Goal: Task Accomplishment & Management: Manage account settings

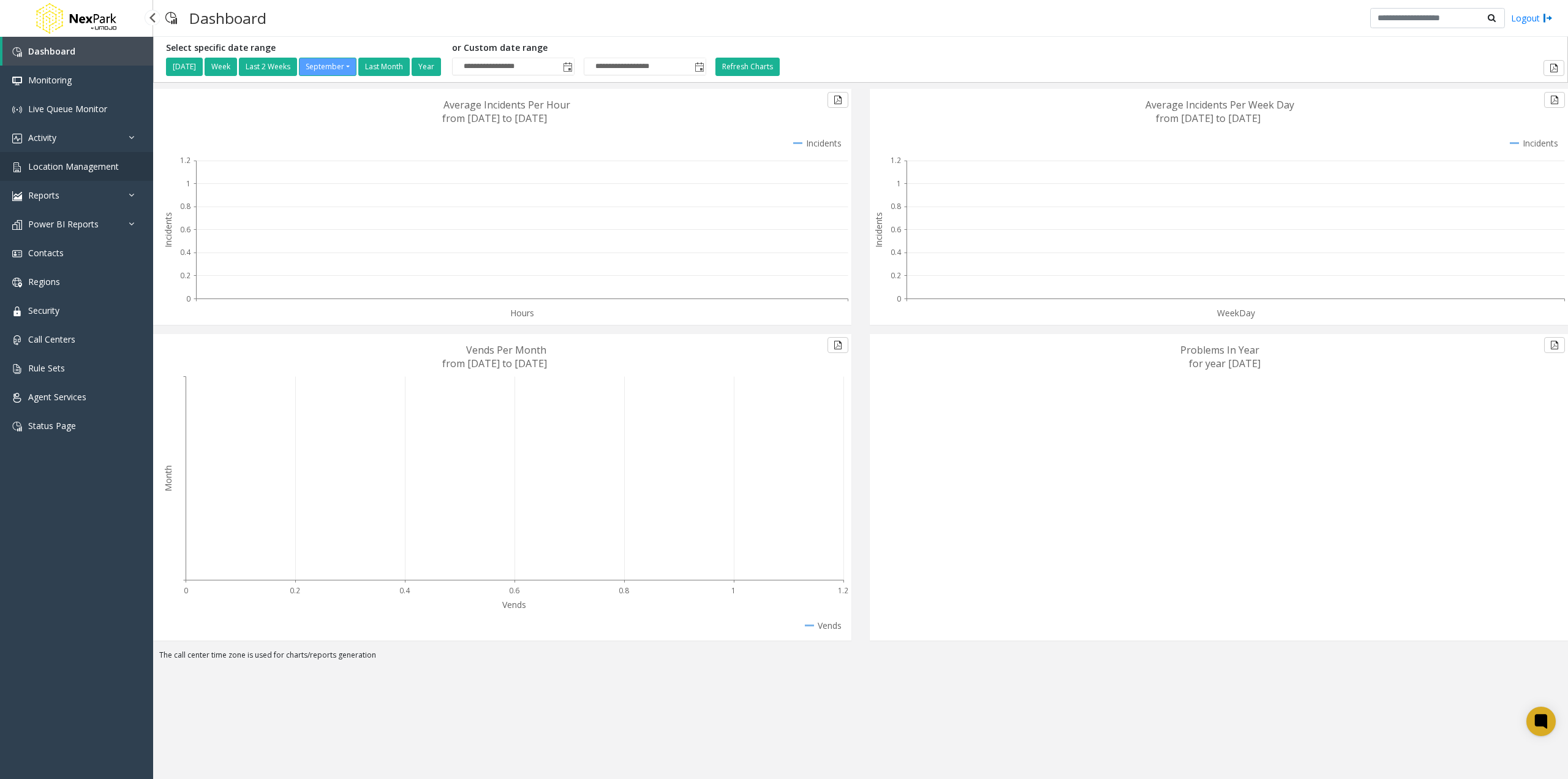
click at [63, 170] on span "Location Management" at bounding box center [73, 166] width 91 height 12
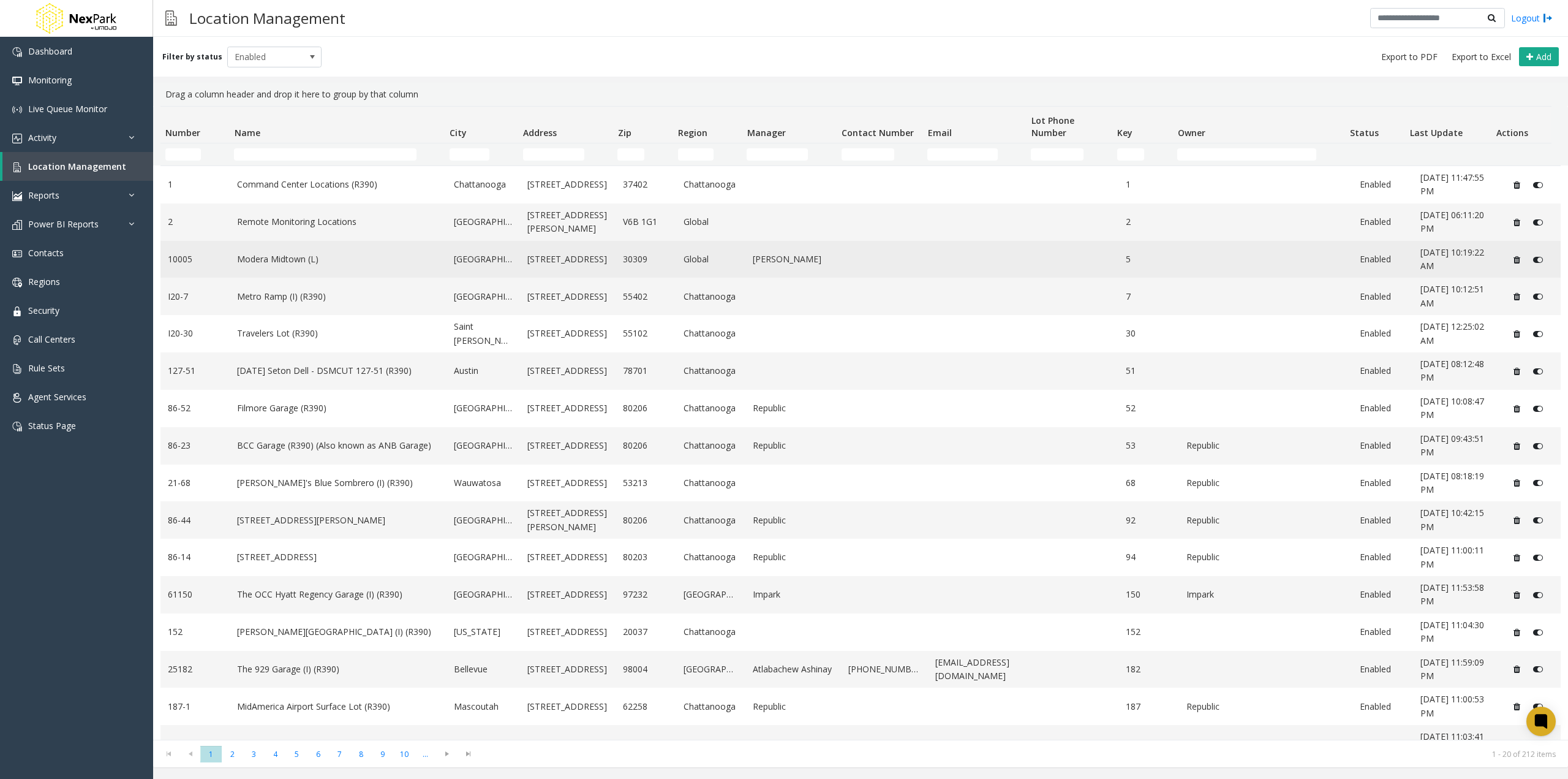
click at [313, 258] on link "Modera Midtown (L)" at bounding box center [338, 258] width 202 height 14
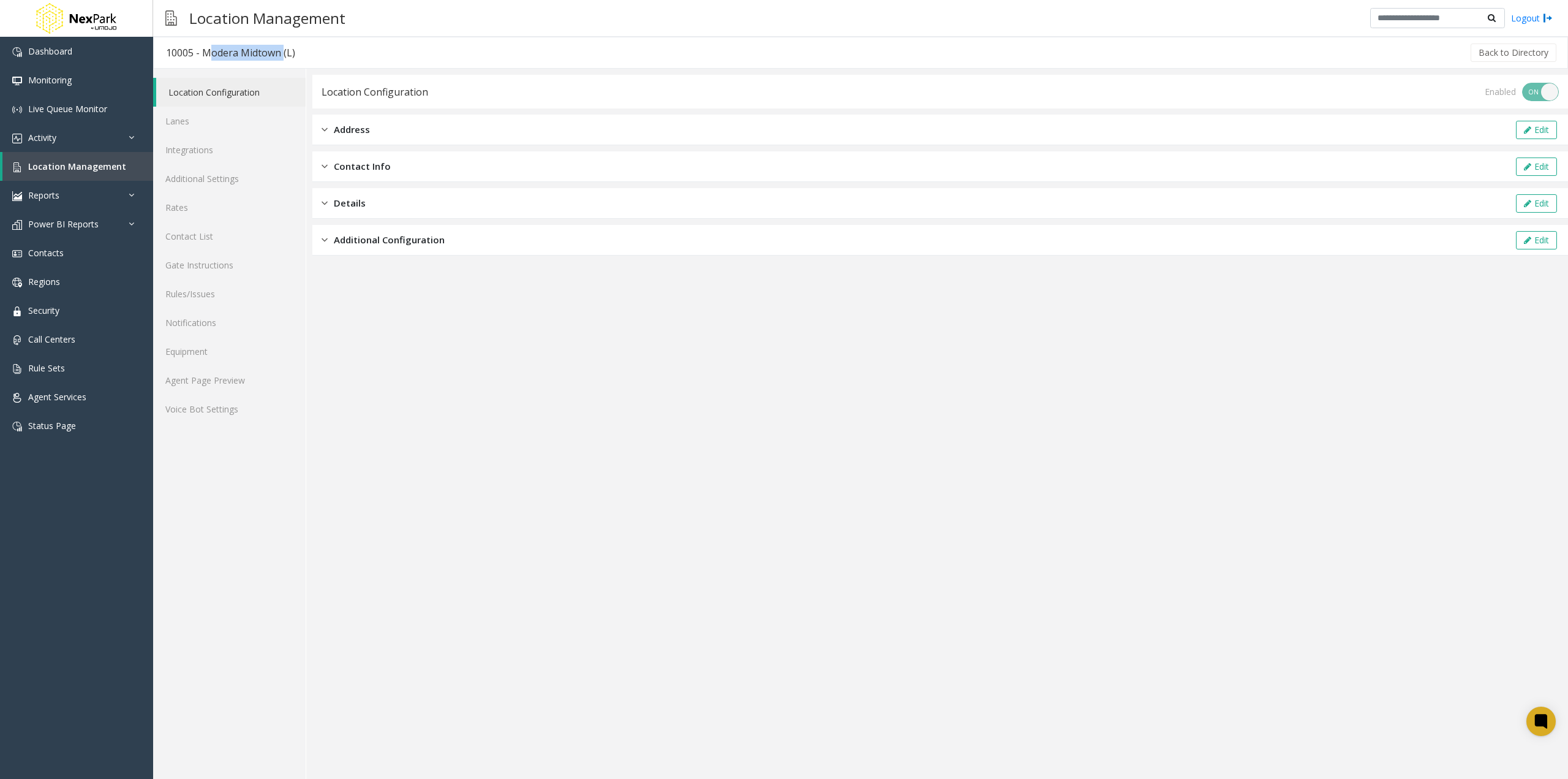
drag, startPoint x: 203, startPoint y: 57, endPoint x: 279, endPoint y: 60, distance: 76.1
click at [279, 60] on div "10005 - Modera Midtown (L)" at bounding box center [230, 53] width 130 height 16
copy div "Modera Midtown"
click at [73, 359] on link "Rule Sets" at bounding box center [76, 368] width 153 height 29
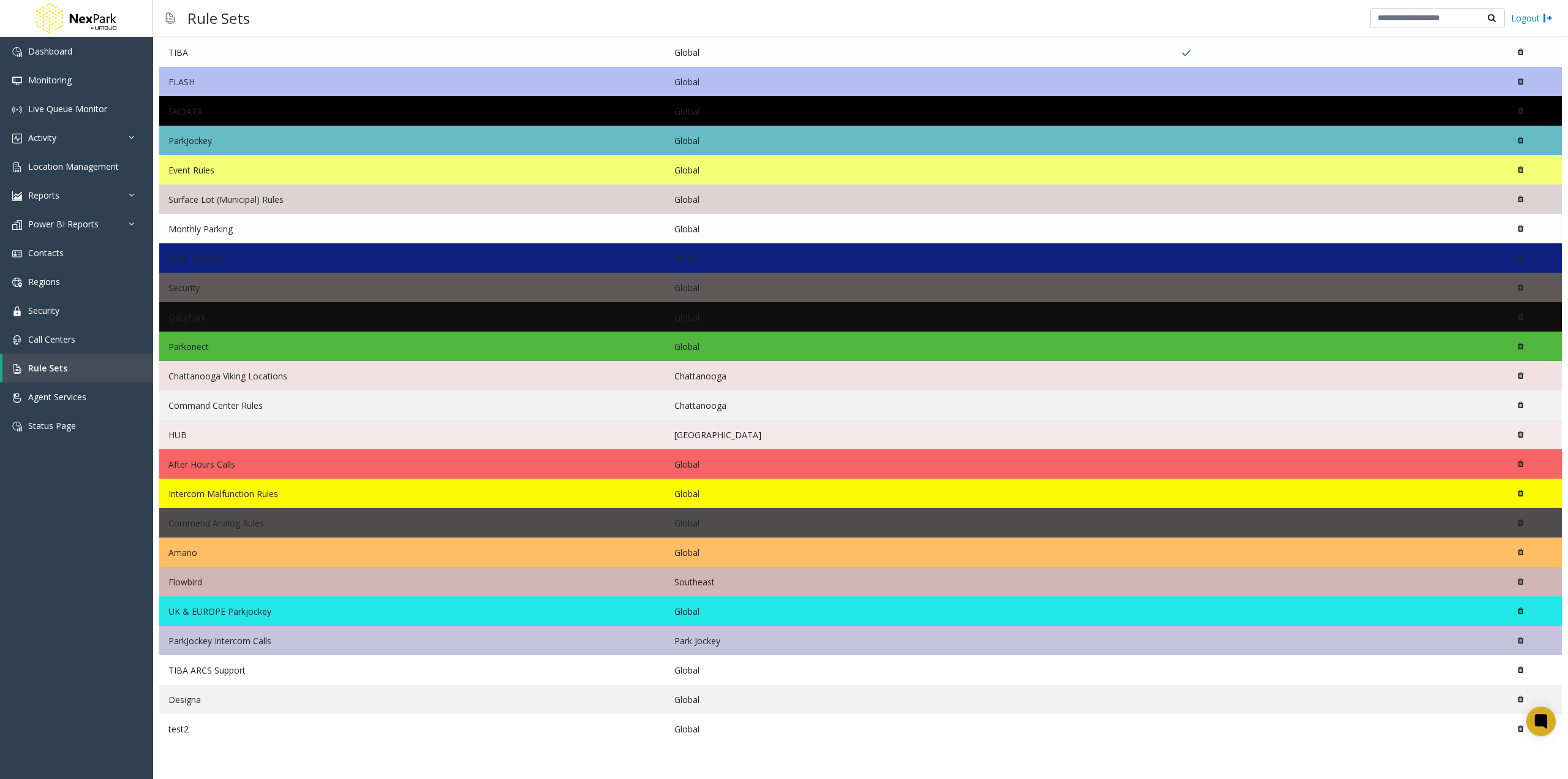
scroll to position [79, 0]
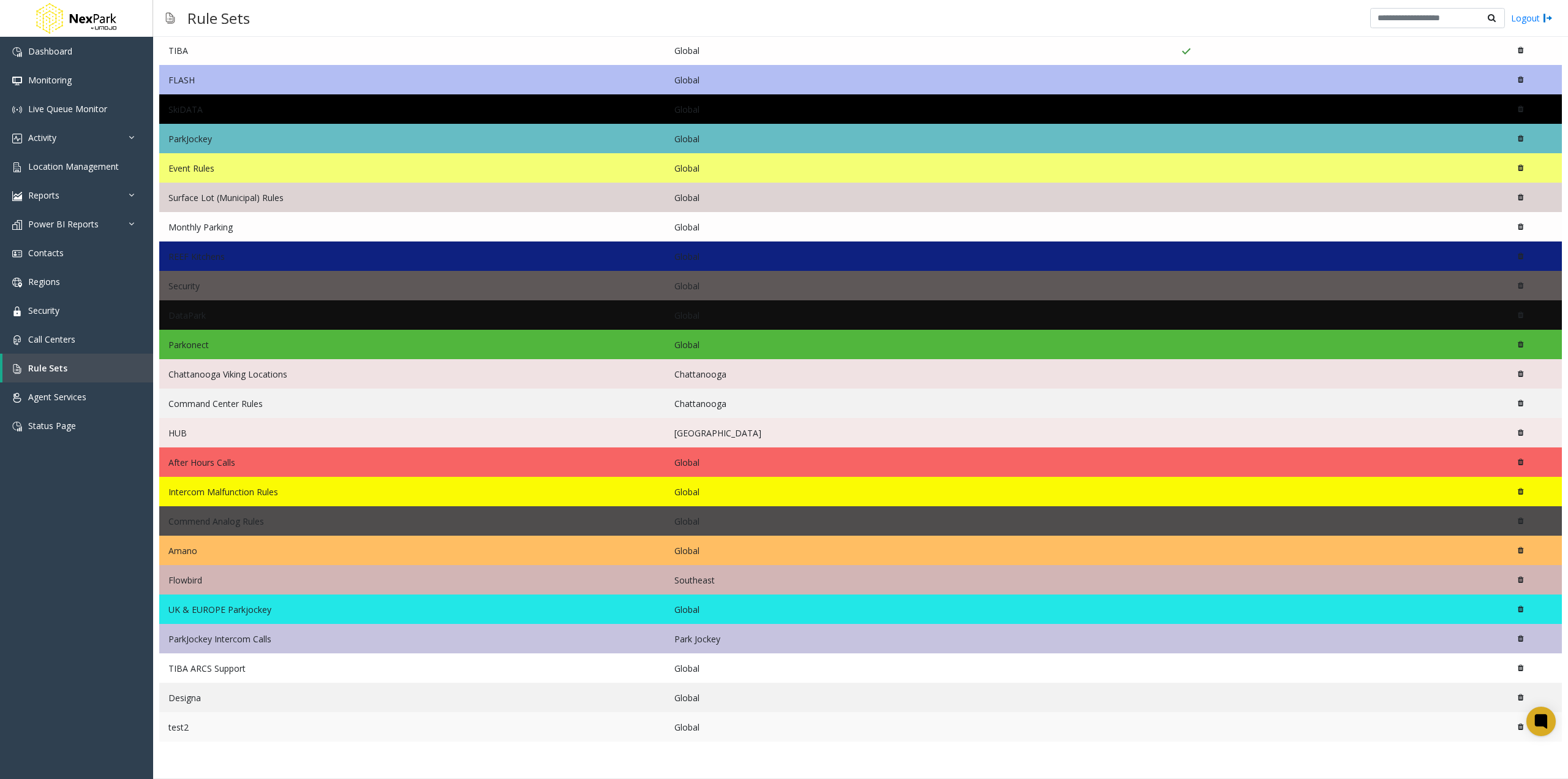
click at [229, 731] on td "test2" at bounding box center [412, 726] width 506 height 29
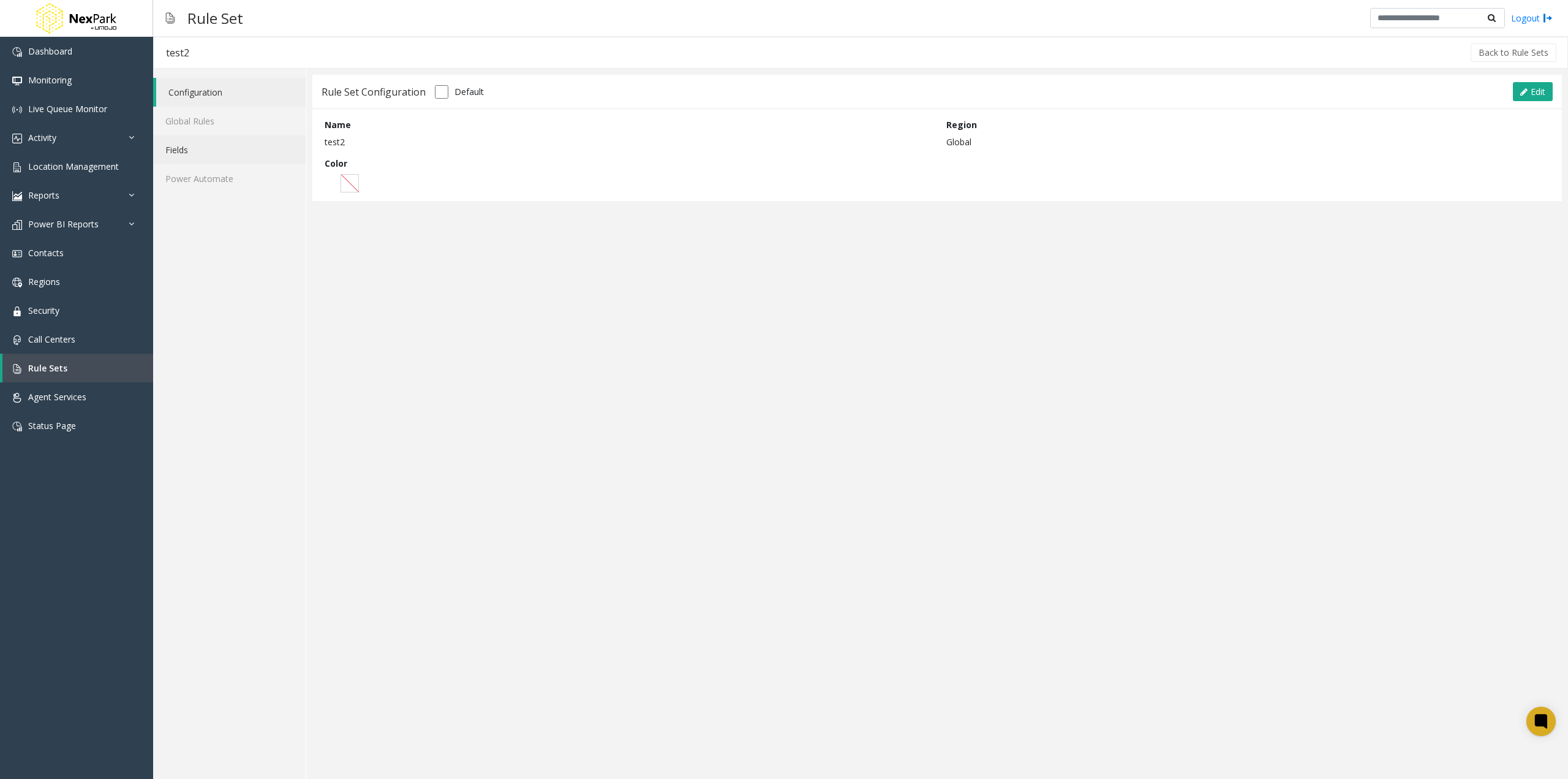
click at [210, 149] on link "Fields" at bounding box center [229, 150] width 152 height 29
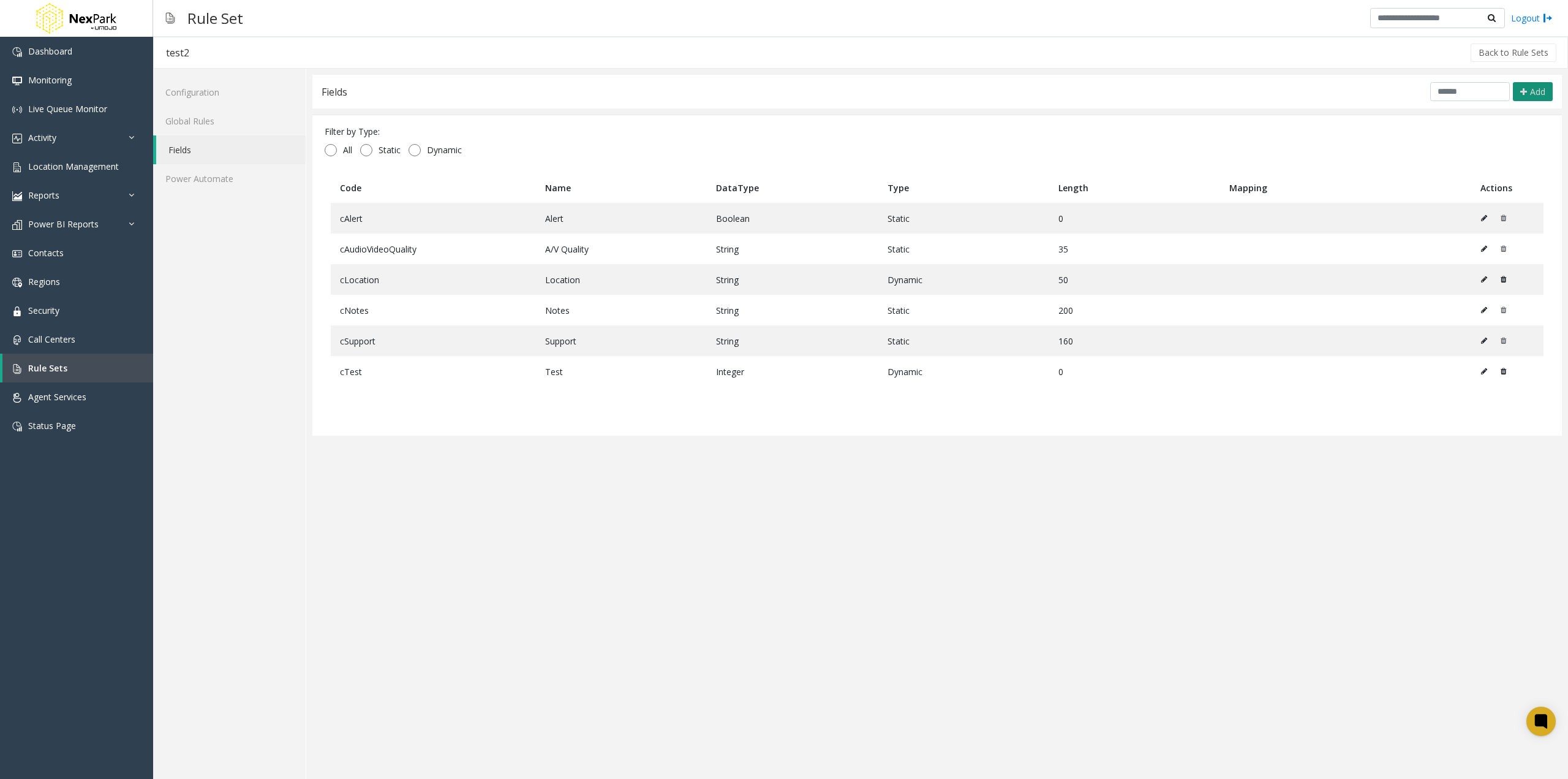
click at [1537, 89] on span "Add" at bounding box center [1537, 92] width 15 height 12
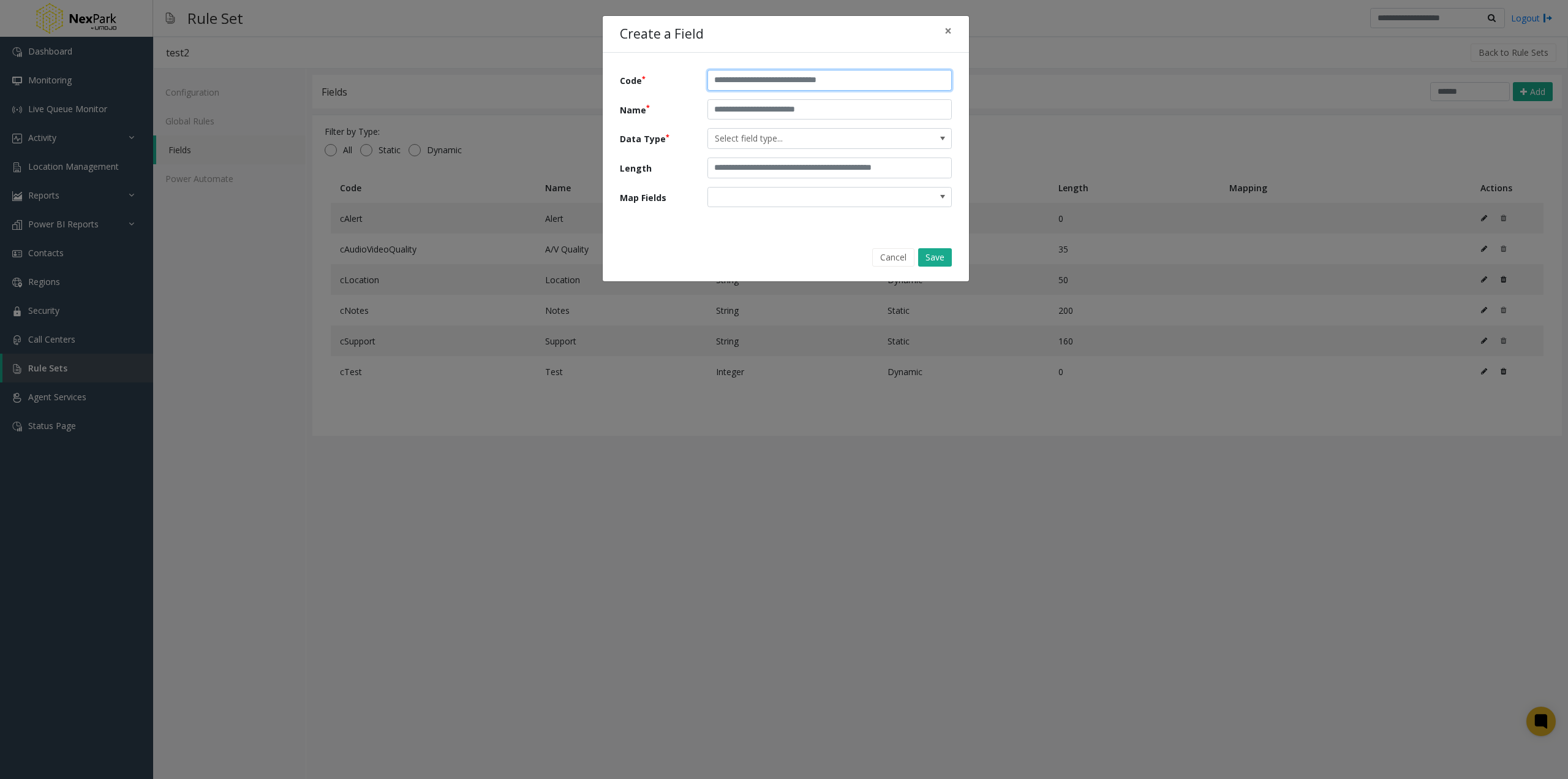
click at [750, 79] on input "text" at bounding box center [830, 80] width 245 height 21
drag, startPoint x: 767, startPoint y: 82, endPoint x: 644, endPoint y: 82, distance: 123.0
click at [644, 82] on div "Code ******" at bounding box center [786, 80] width 351 height 21
type input "******"
click at [752, 102] on input "text" at bounding box center [830, 109] width 245 height 21
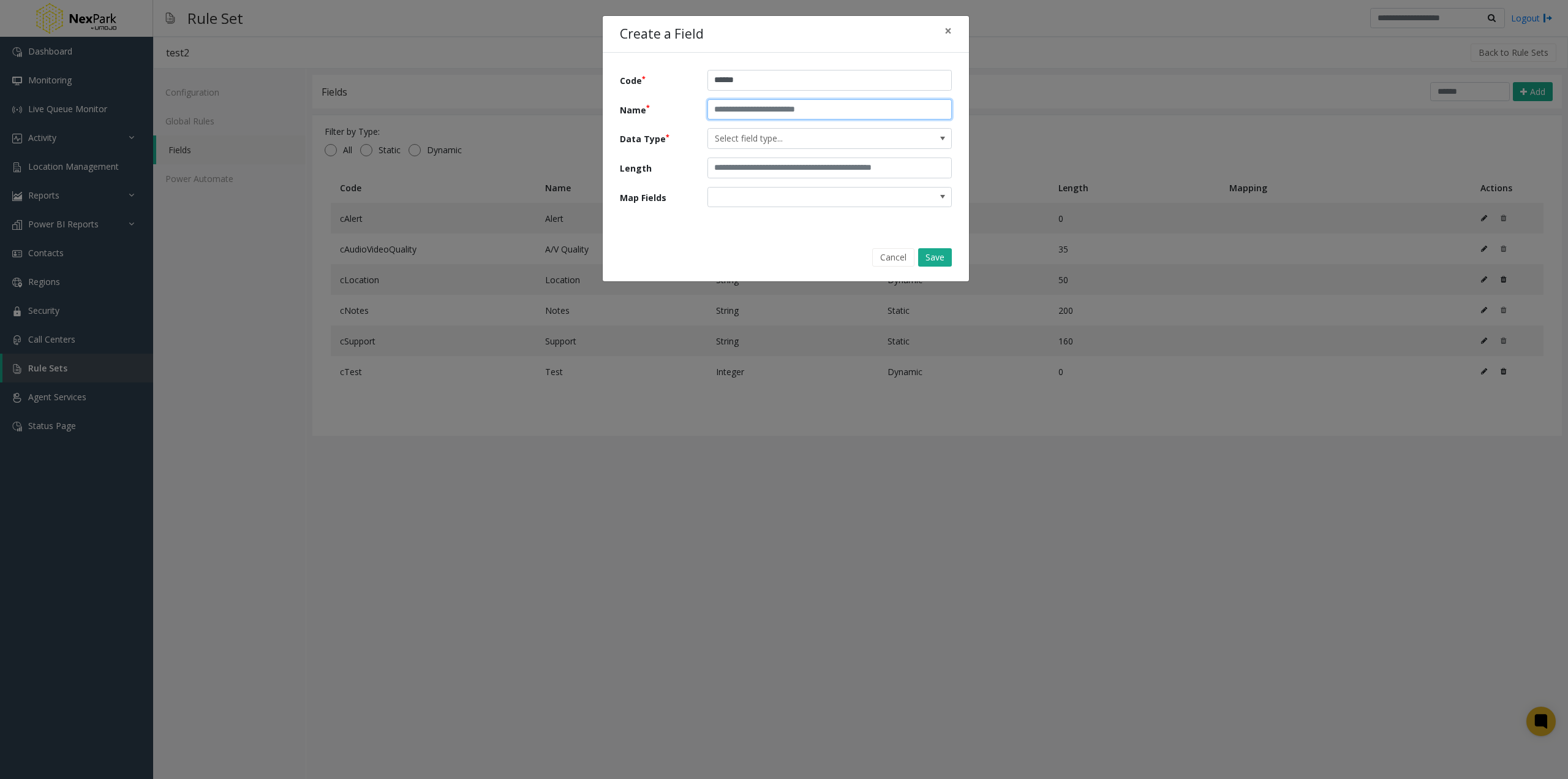
paste input "******"
type input "******"
click at [749, 141] on span "Select field type..." at bounding box center [805, 139] width 195 height 20
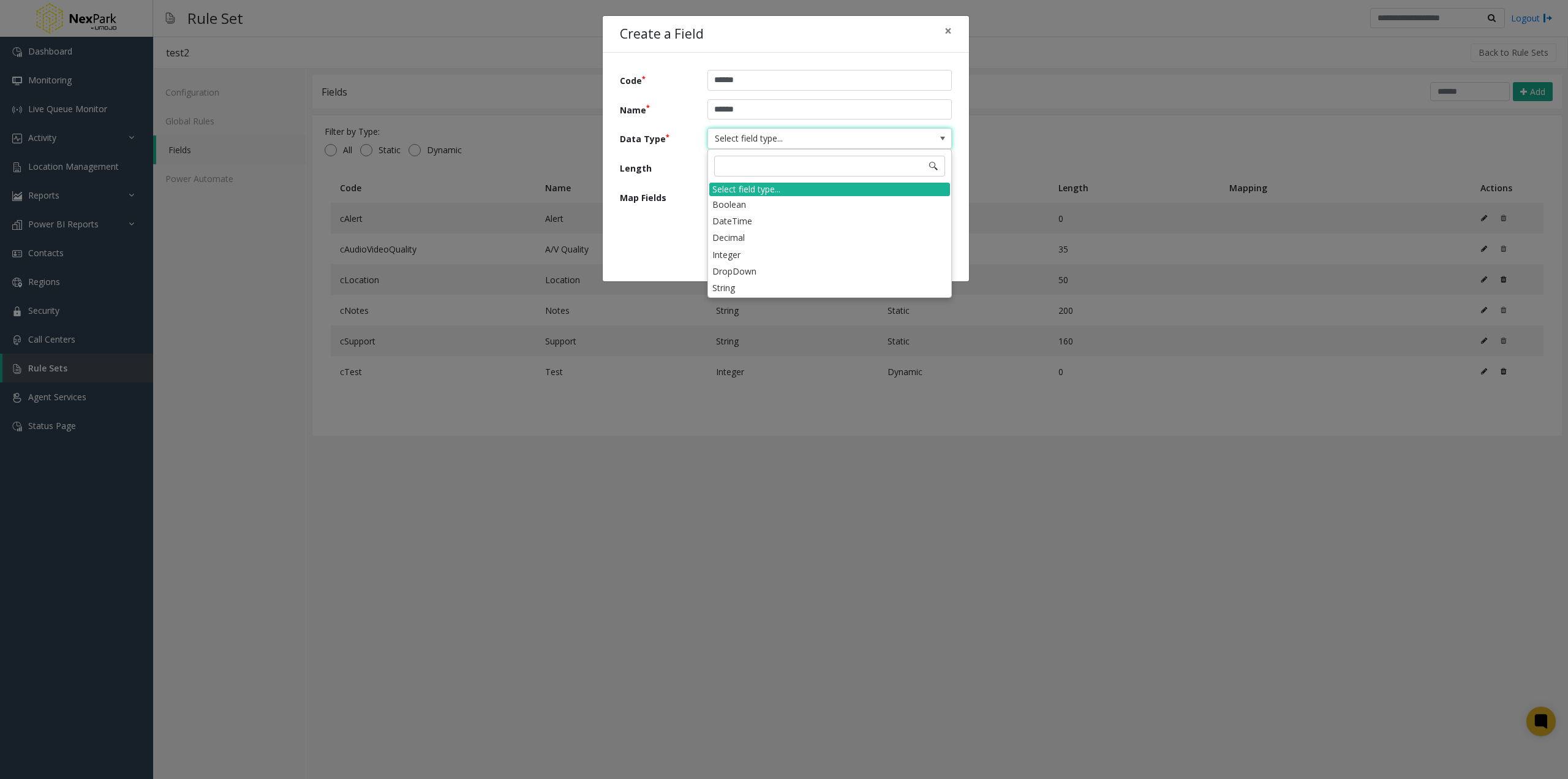
drag, startPoint x: 751, startPoint y: 287, endPoint x: 774, endPoint y: 287, distance: 23.0
click at [753, 287] on li "String" at bounding box center [830, 287] width 241 height 16
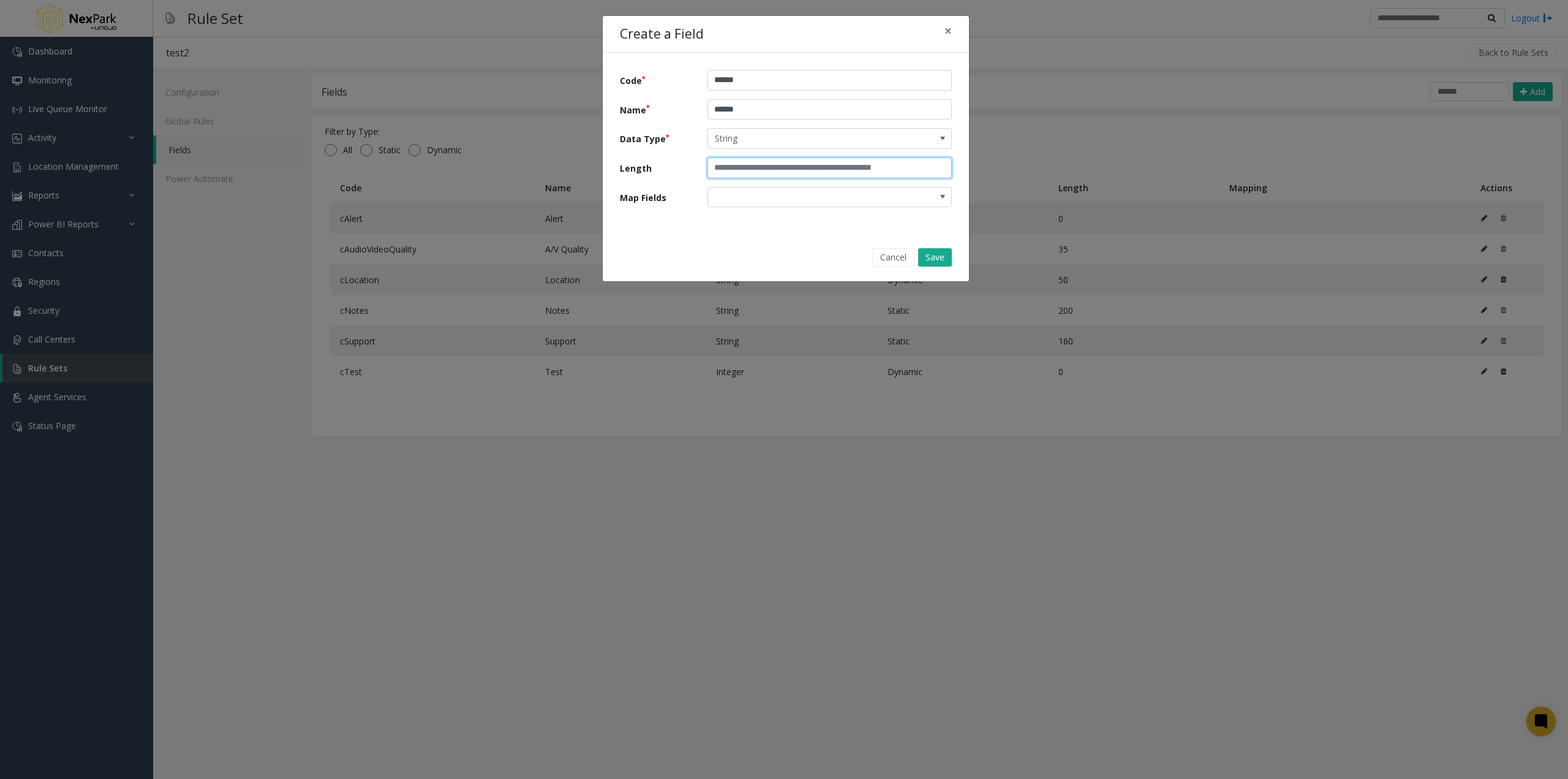
click at [868, 169] on input "text" at bounding box center [830, 168] width 245 height 21
type input "**"
click at [938, 255] on button "Save" at bounding box center [934, 258] width 34 height 18
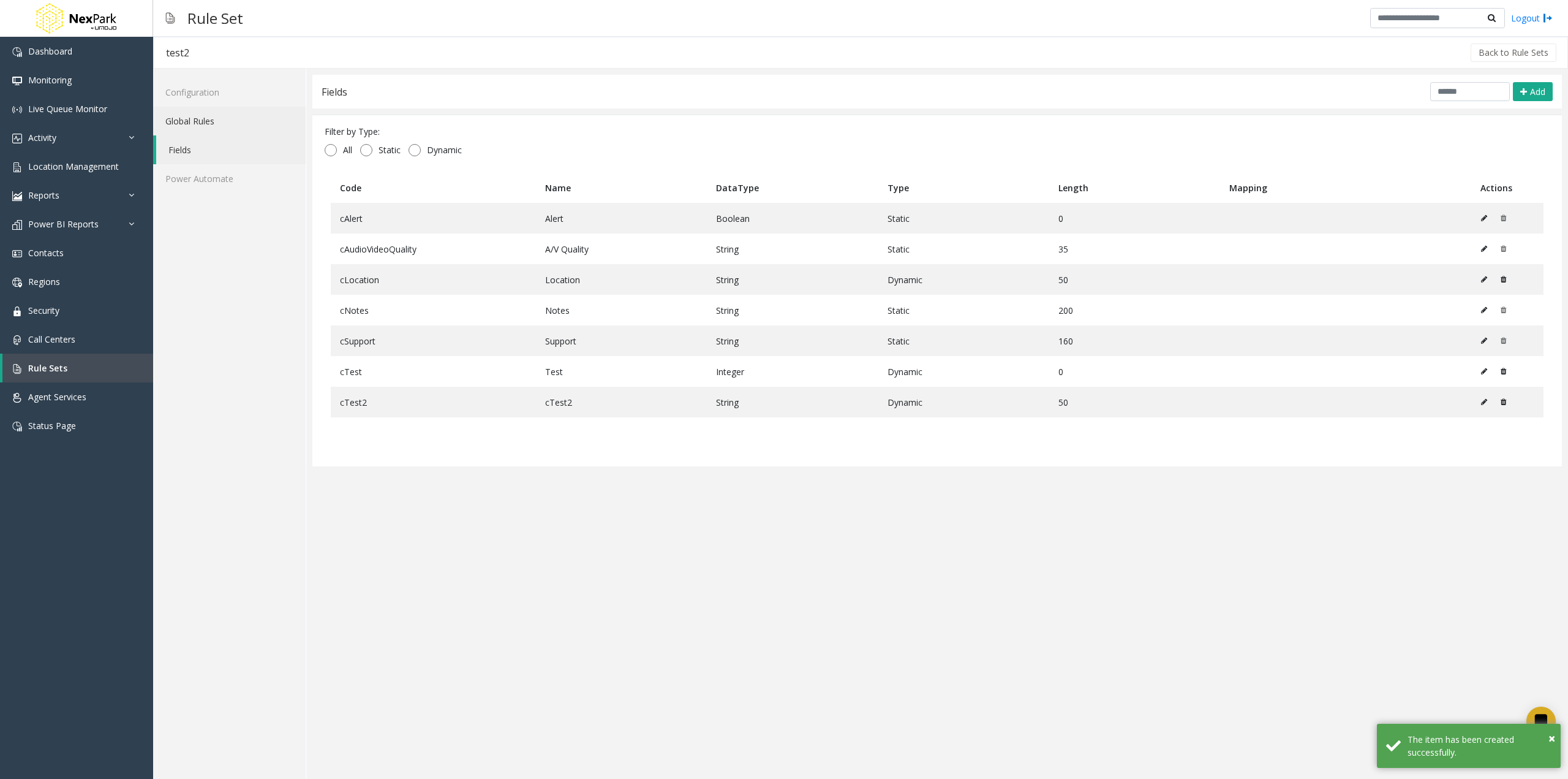
click at [185, 122] on link "Global Rules" at bounding box center [229, 122] width 152 height 29
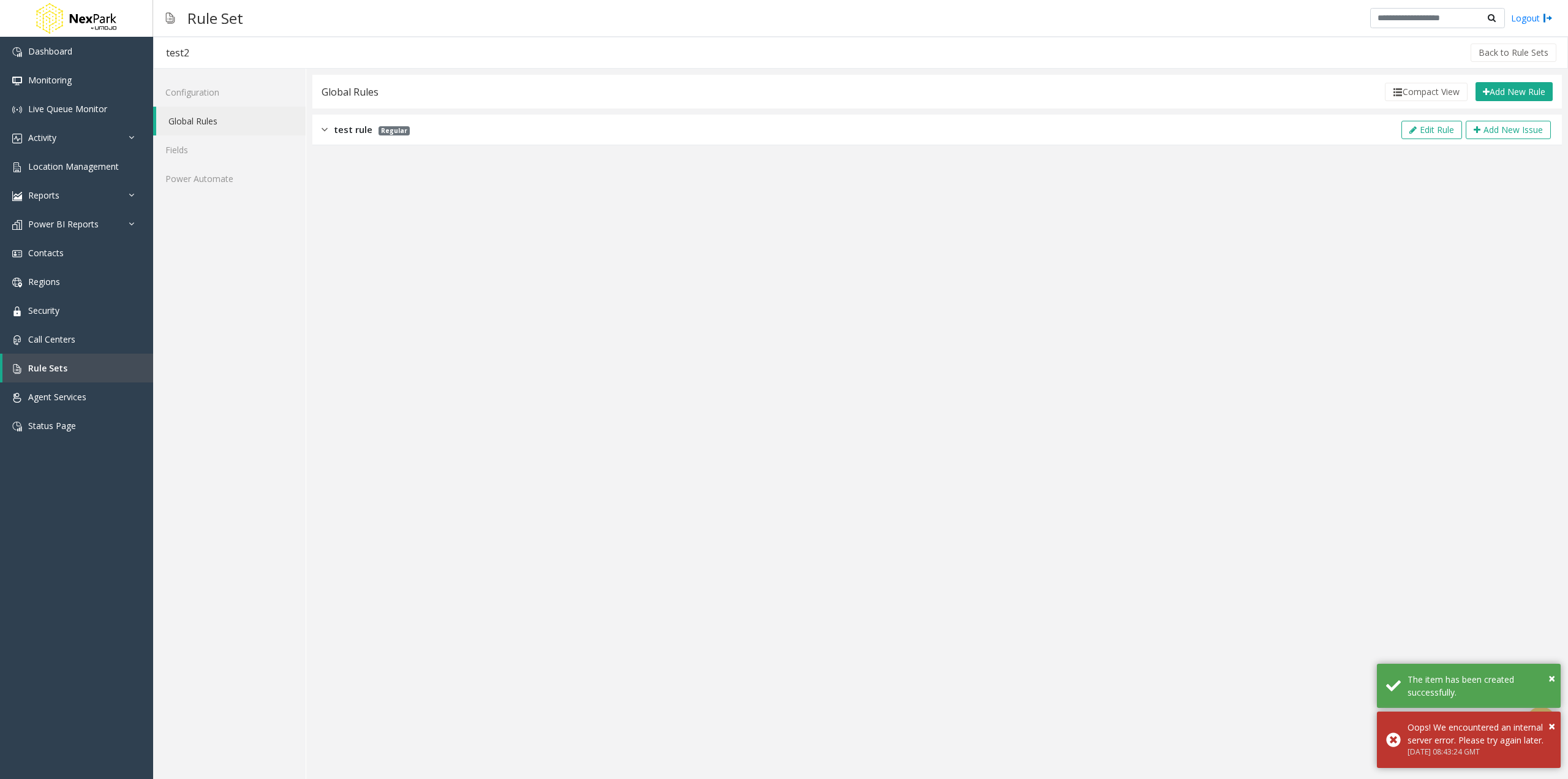
click at [317, 131] on div "test rule Regular Edit Rule Add New Issue" at bounding box center [937, 130] width 1250 height 31
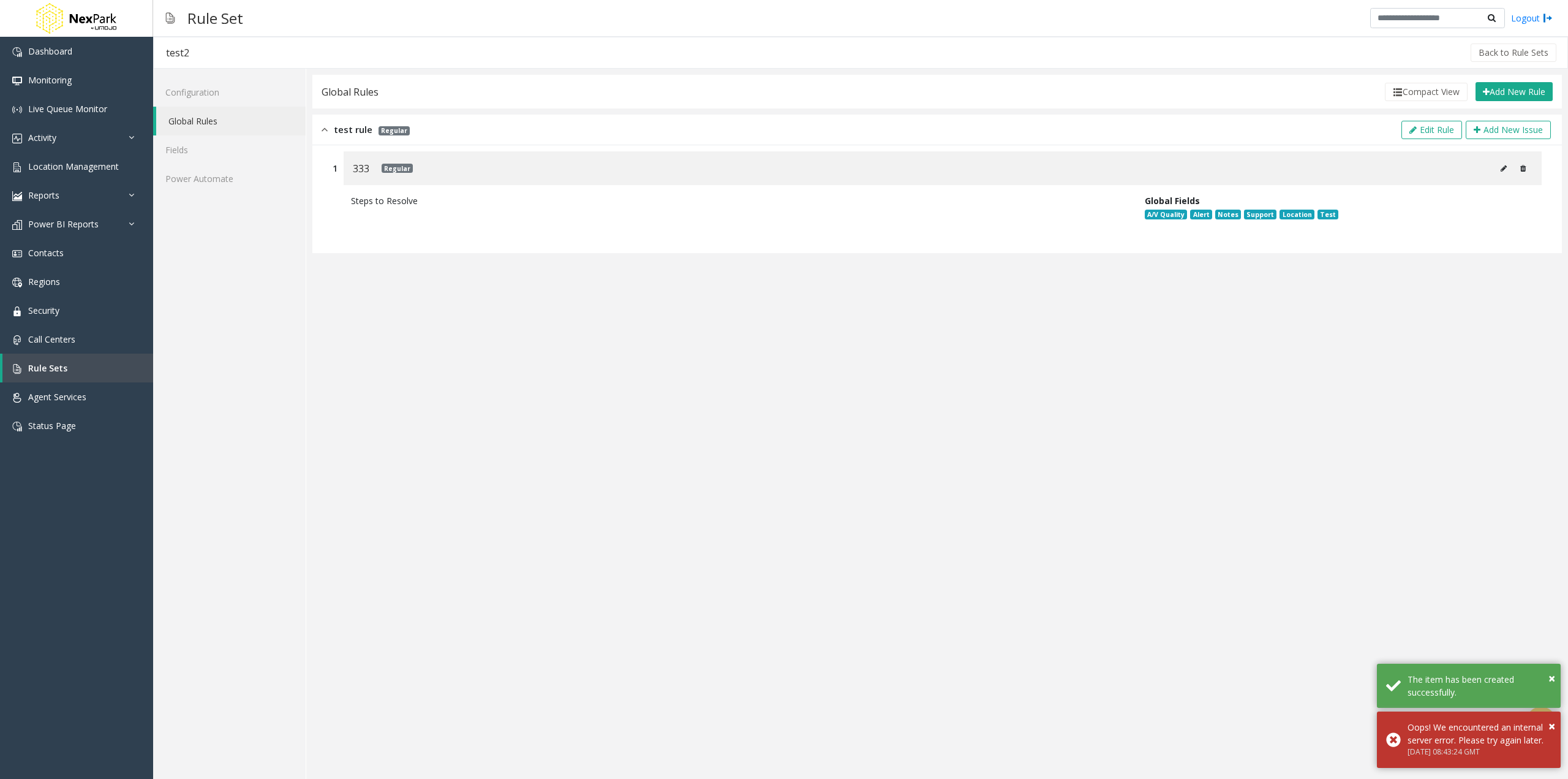
click at [528, 131] on div "test rule Regular Edit Rule Add New Issue" at bounding box center [937, 130] width 1250 height 31
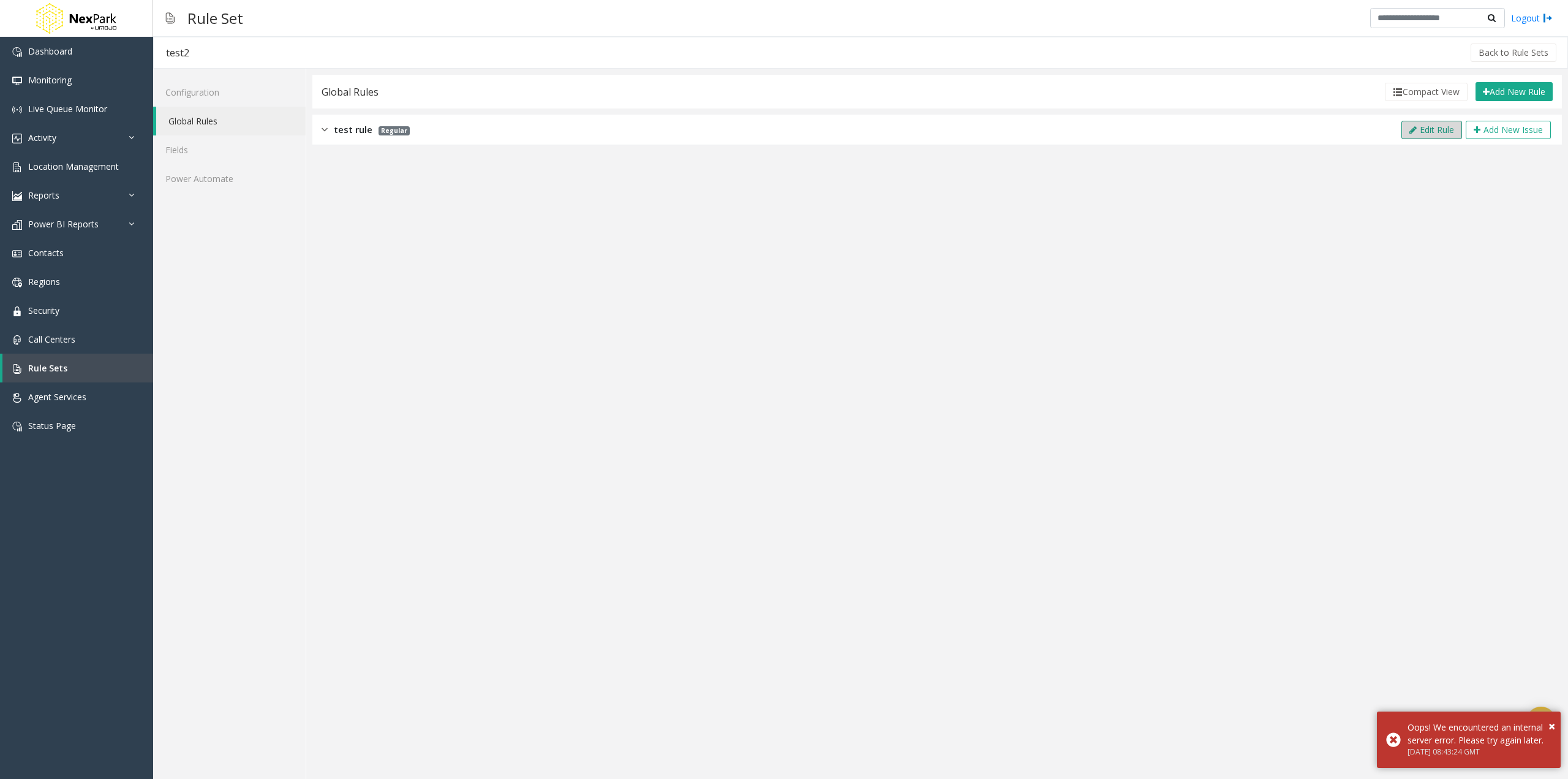
click at [1411, 131] on icon at bounding box center [1413, 130] width 7 height 8
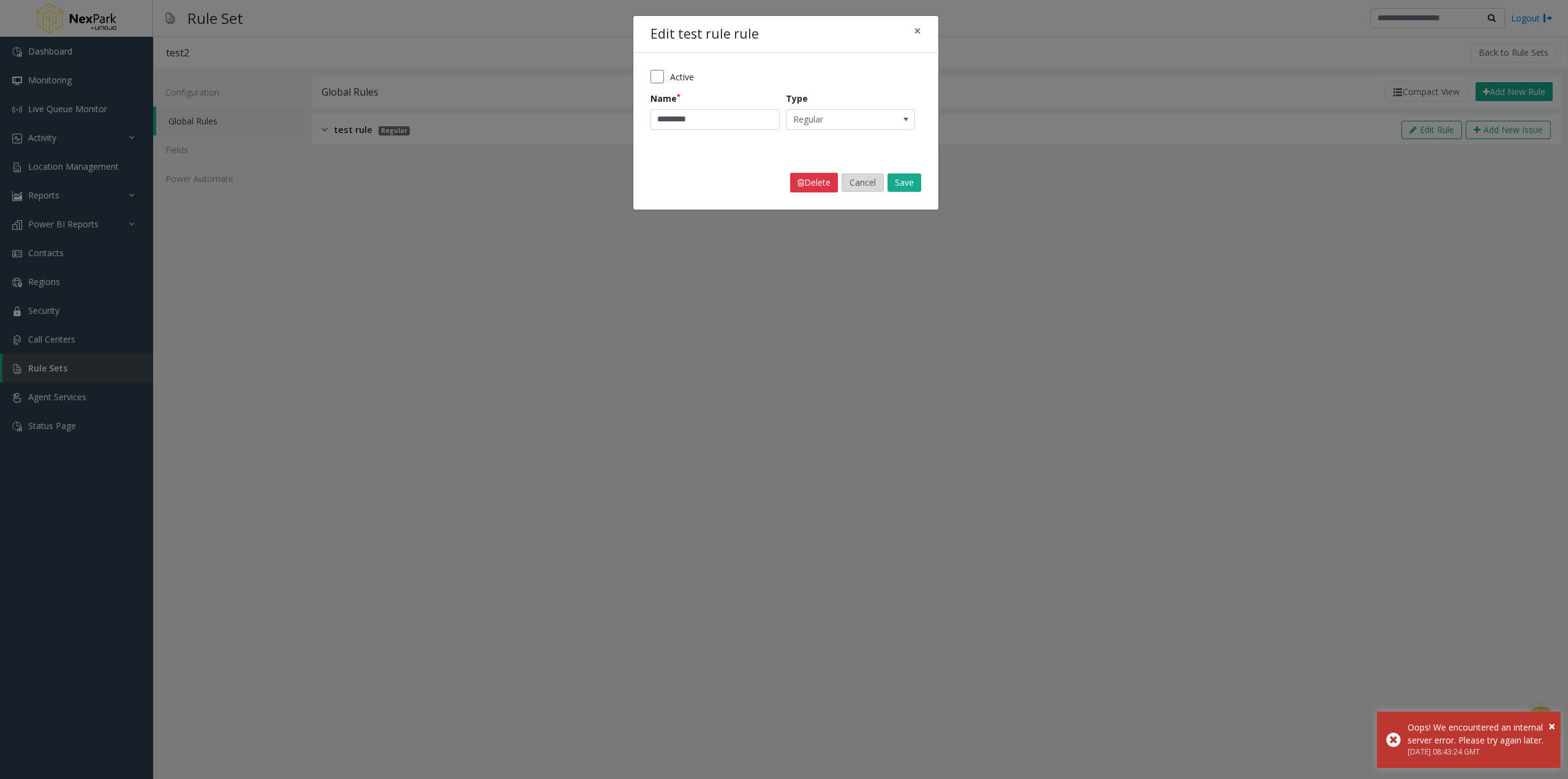
drag, startPoint x: 872, startPoint y: 179, endPoint x: 440, endPoint y: 171, distance: 432.1
click at [868, 179] on button "Cancel" at bounding box center [863, 182] width 43 height 18
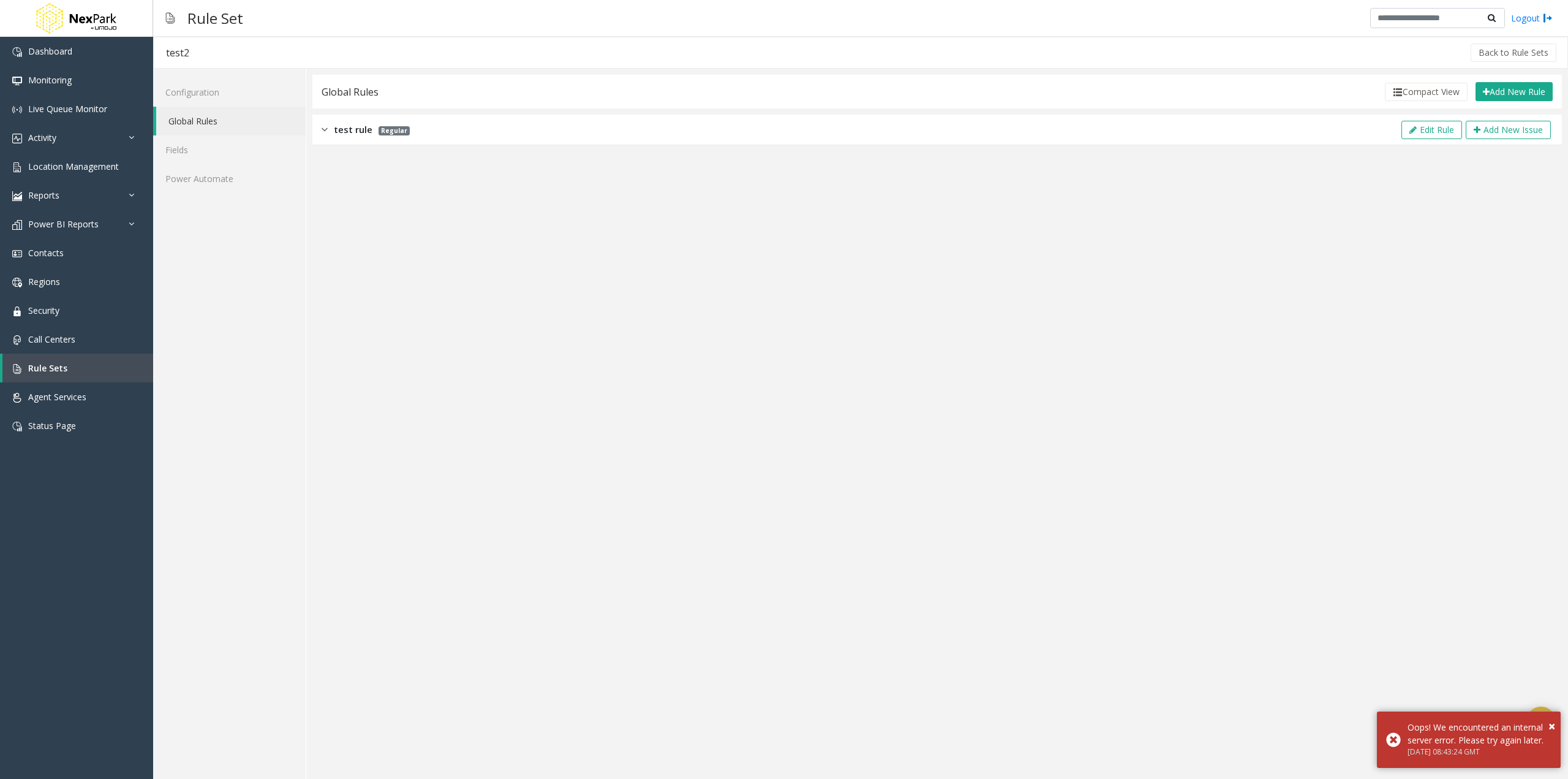
click at [320, 130] on div "test rule Regular Edit Rule Add New Issue" at bounding box center [937, 130] width 1250 height 31
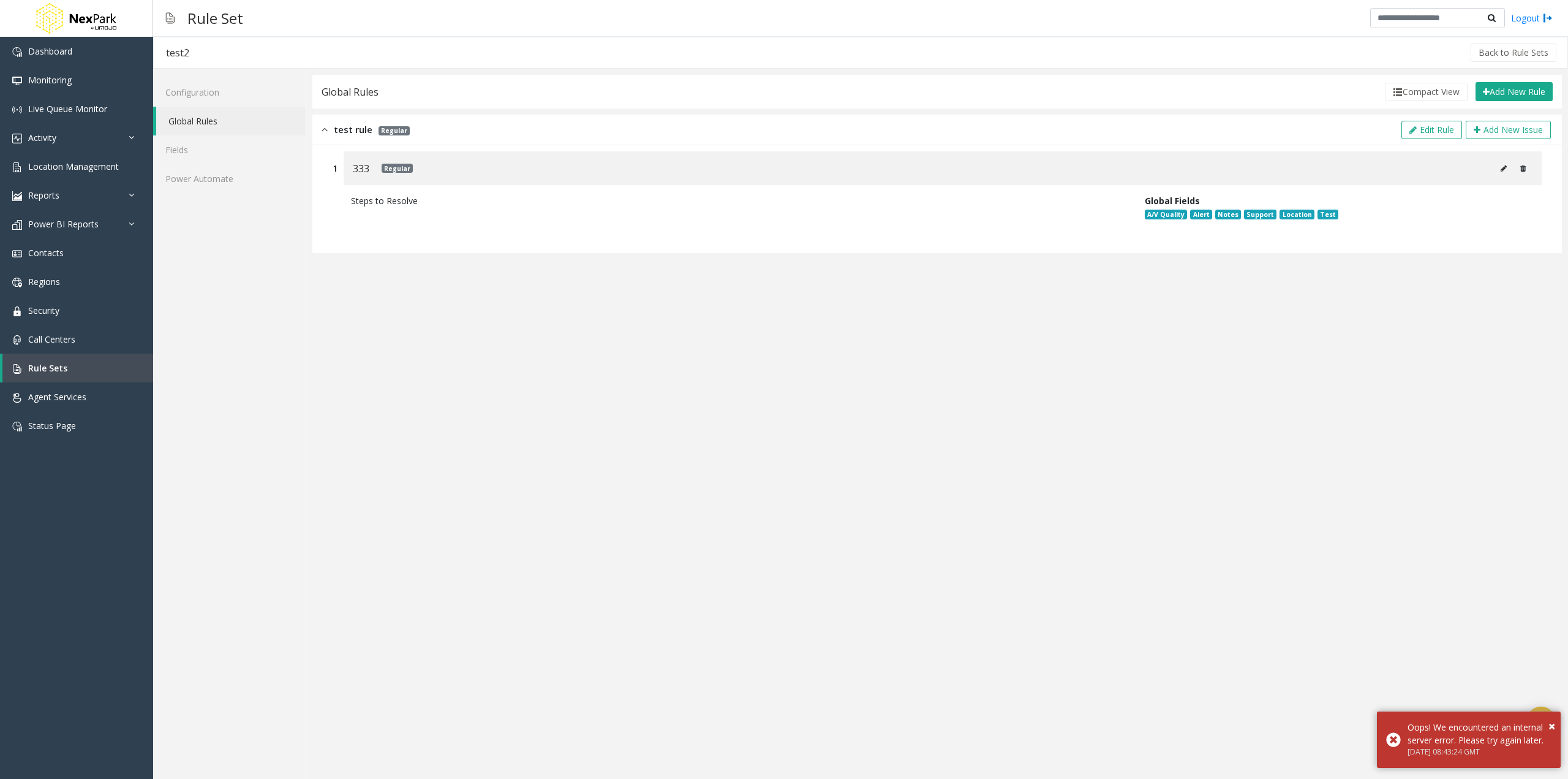
click at [1505, 168] on icon at bounding box center [1504, 169] width 6 height 7
type input "***"
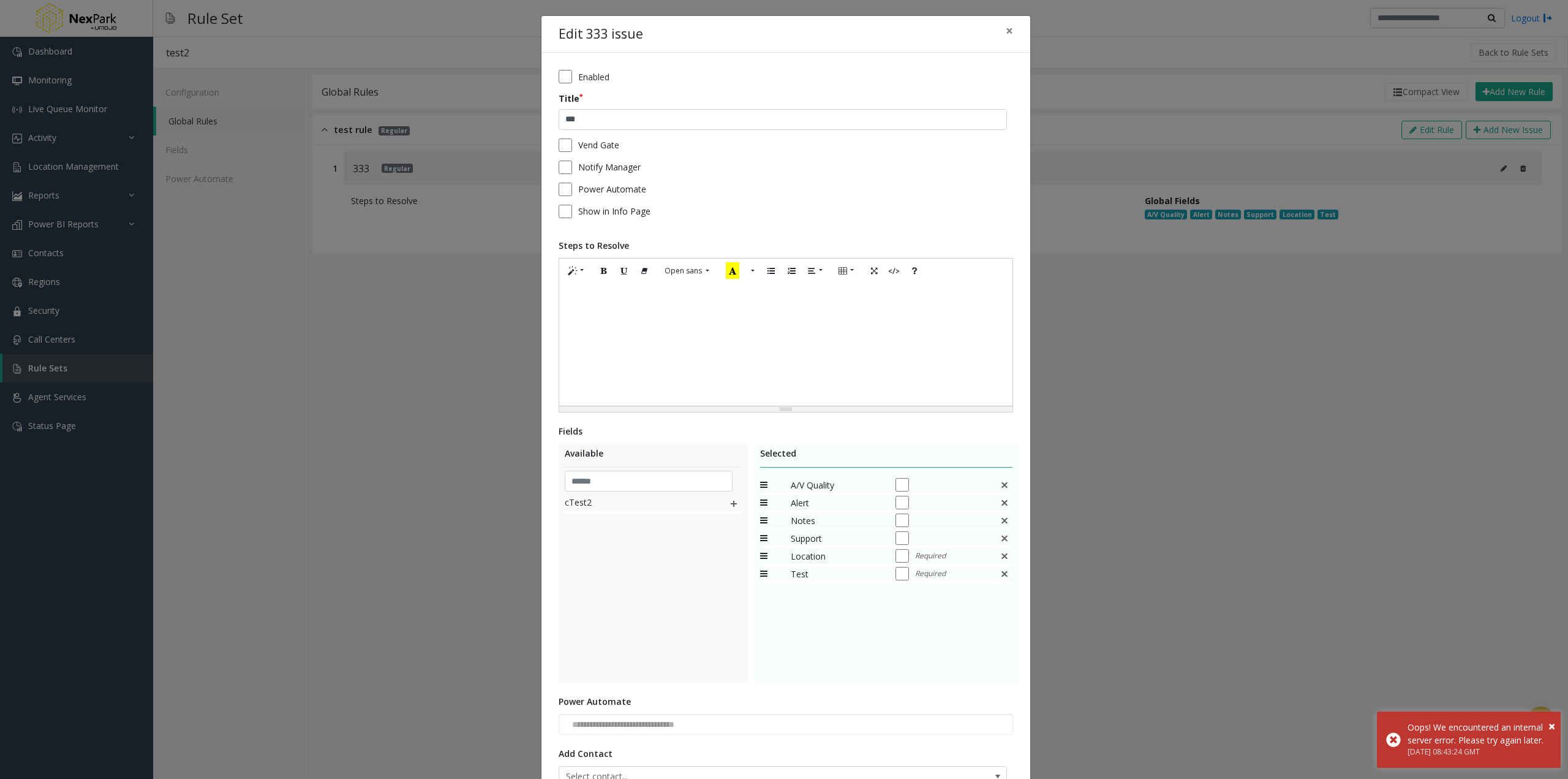
click at [730, 502] on img at bounding box center [733, 504] width 10 height 16
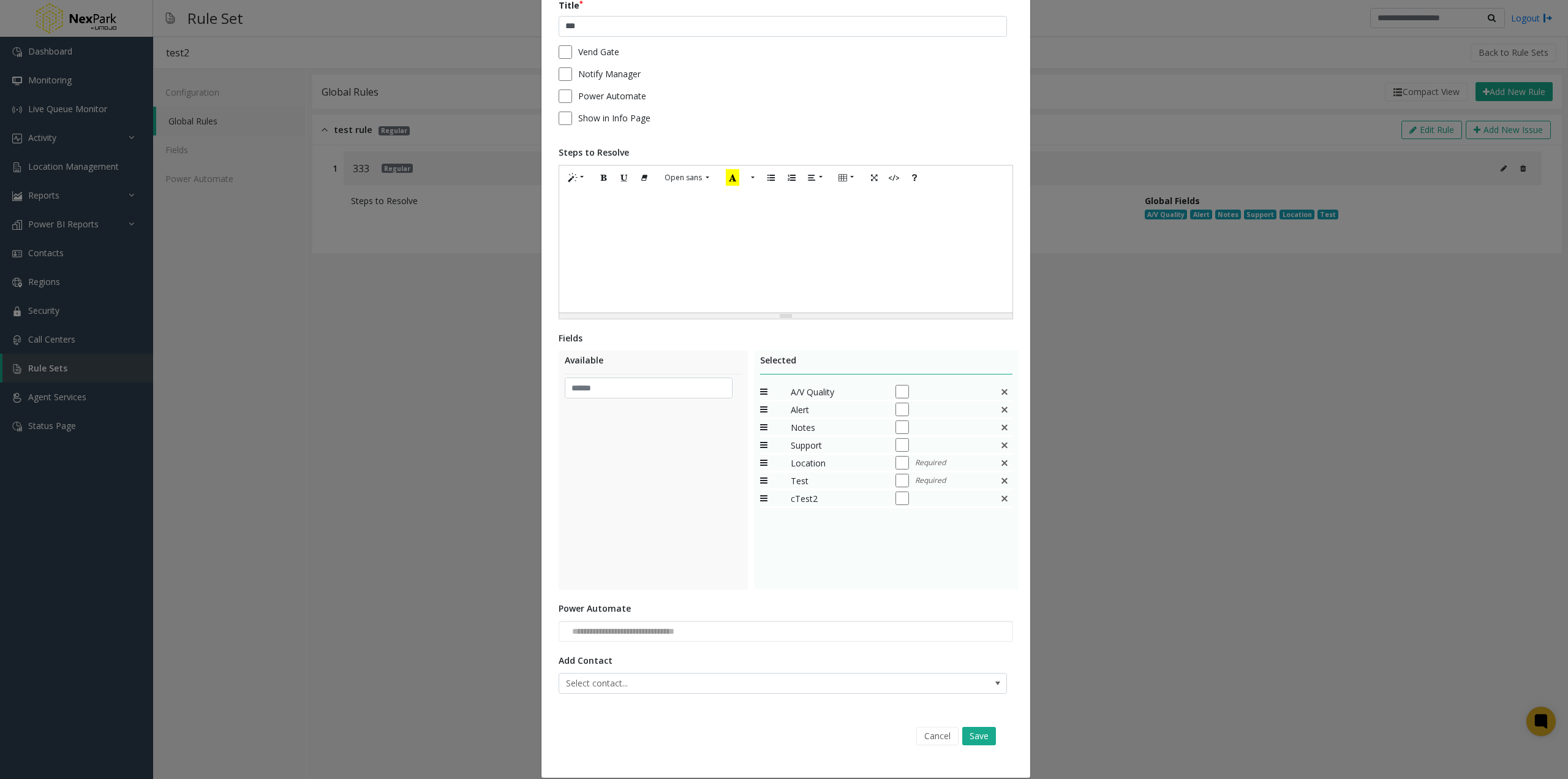
scroll to position [107, 0]
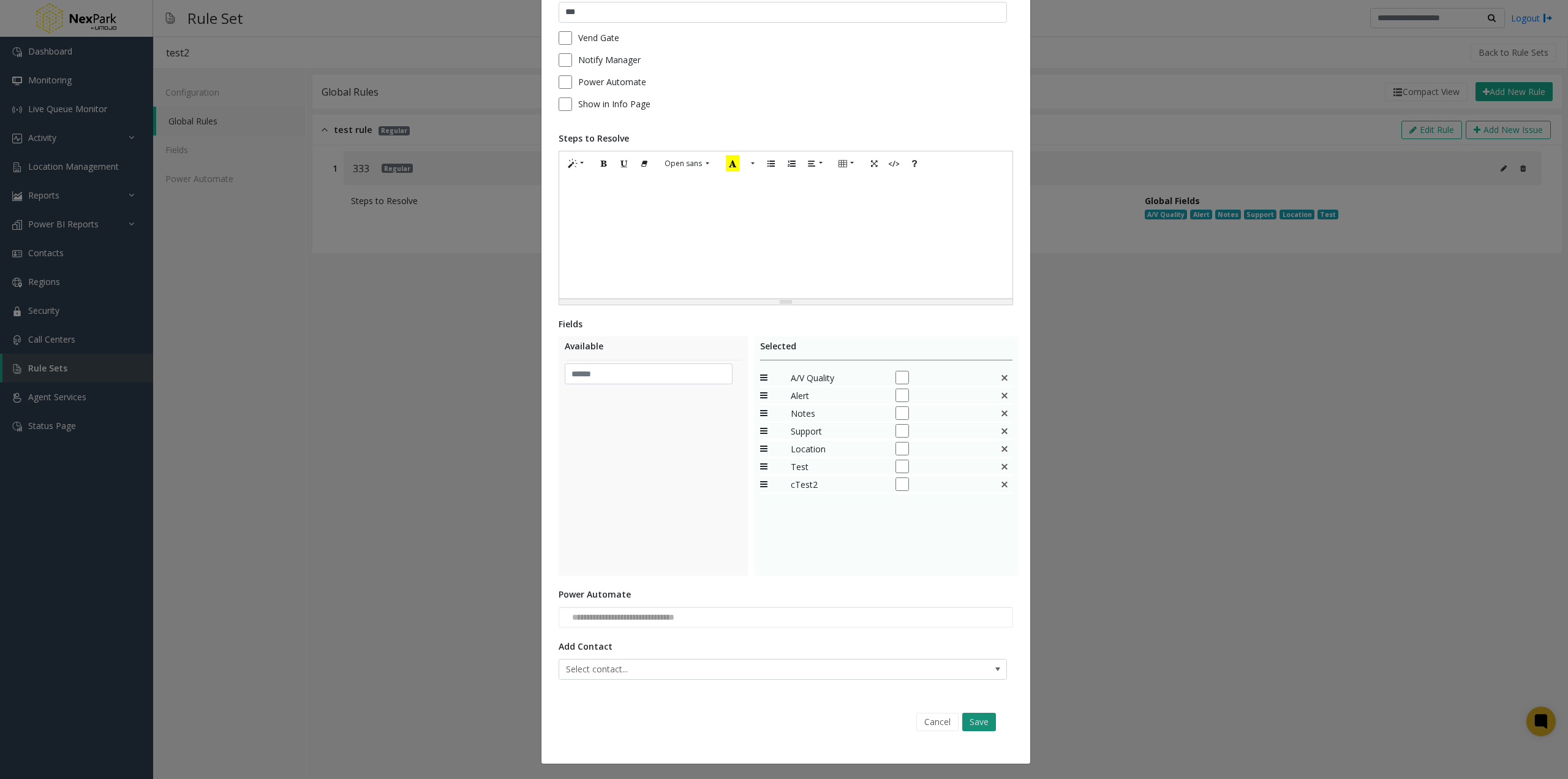
click at [981, 722] on button "Save" at bounding box center [979, 722] width 34 height 18
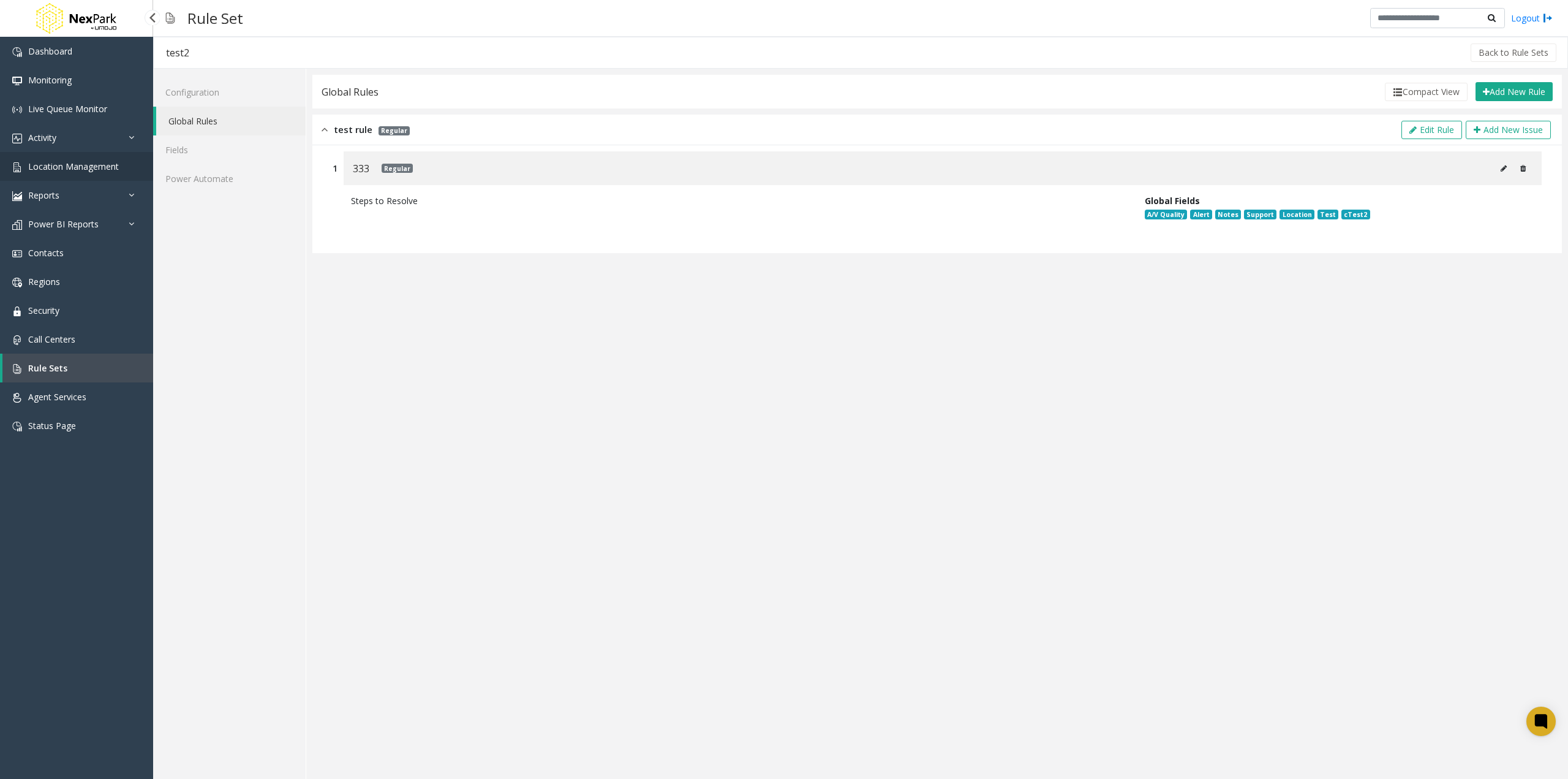
click at [85, 165] on span "Location Management" at bounding box center [73, 166] width 91 height 12
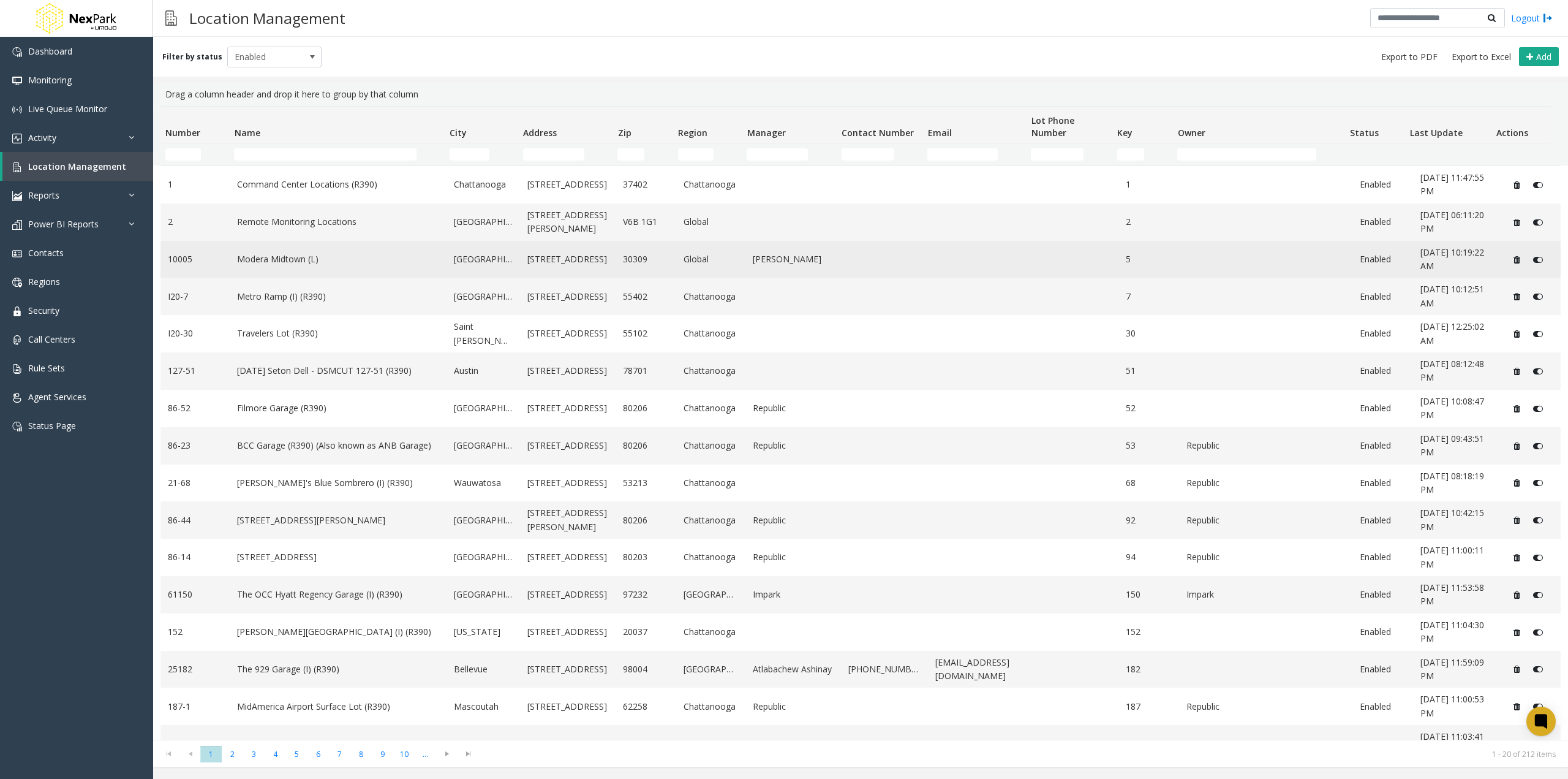
click at [302, 267] on td "Modera Midtown (L)" at bounding box center [337, 259] width 217 height 37
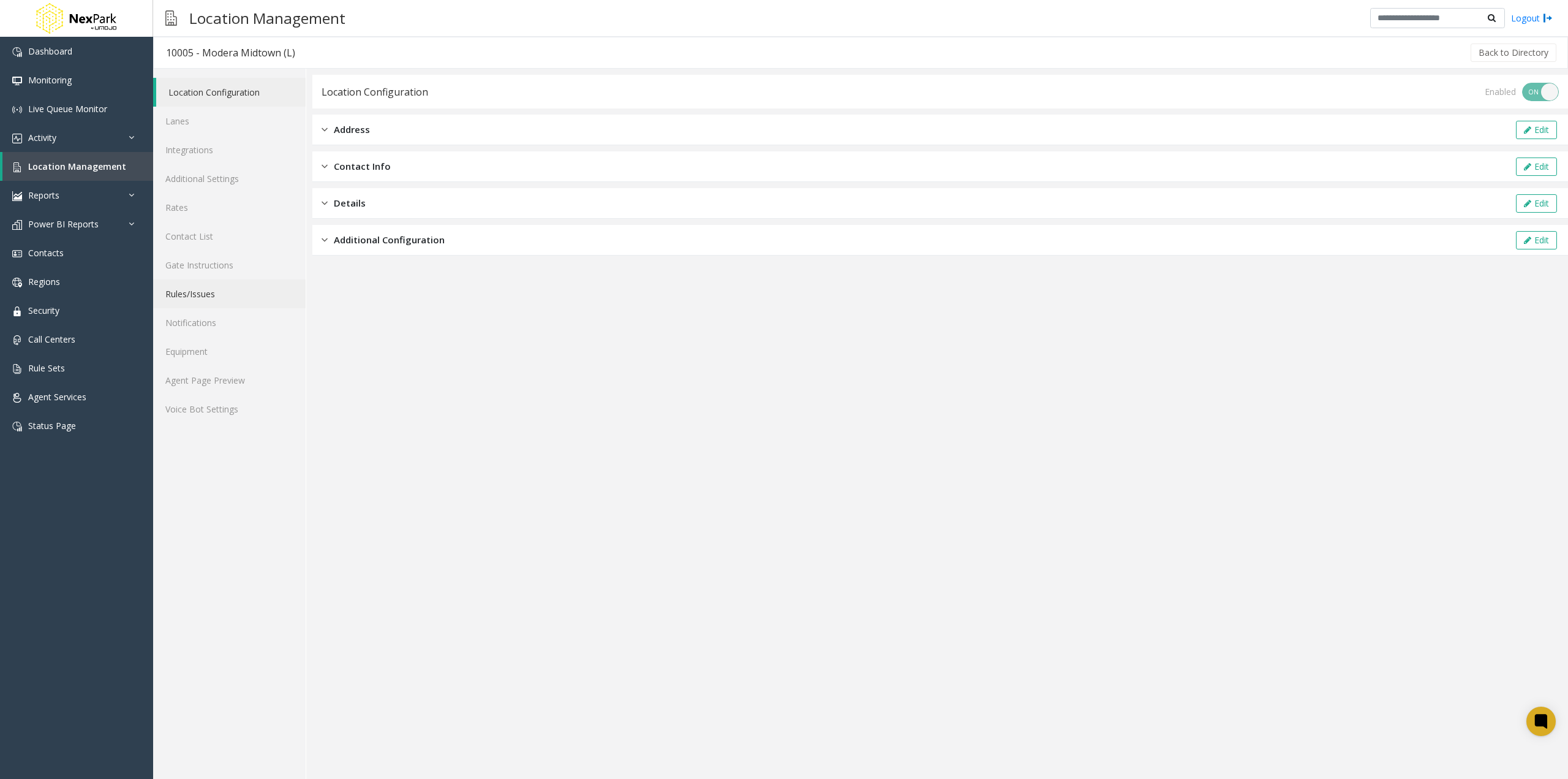
click at [213, 294] on link "Rules/Issues" at bounding box center [229, 294] width 152 height 29
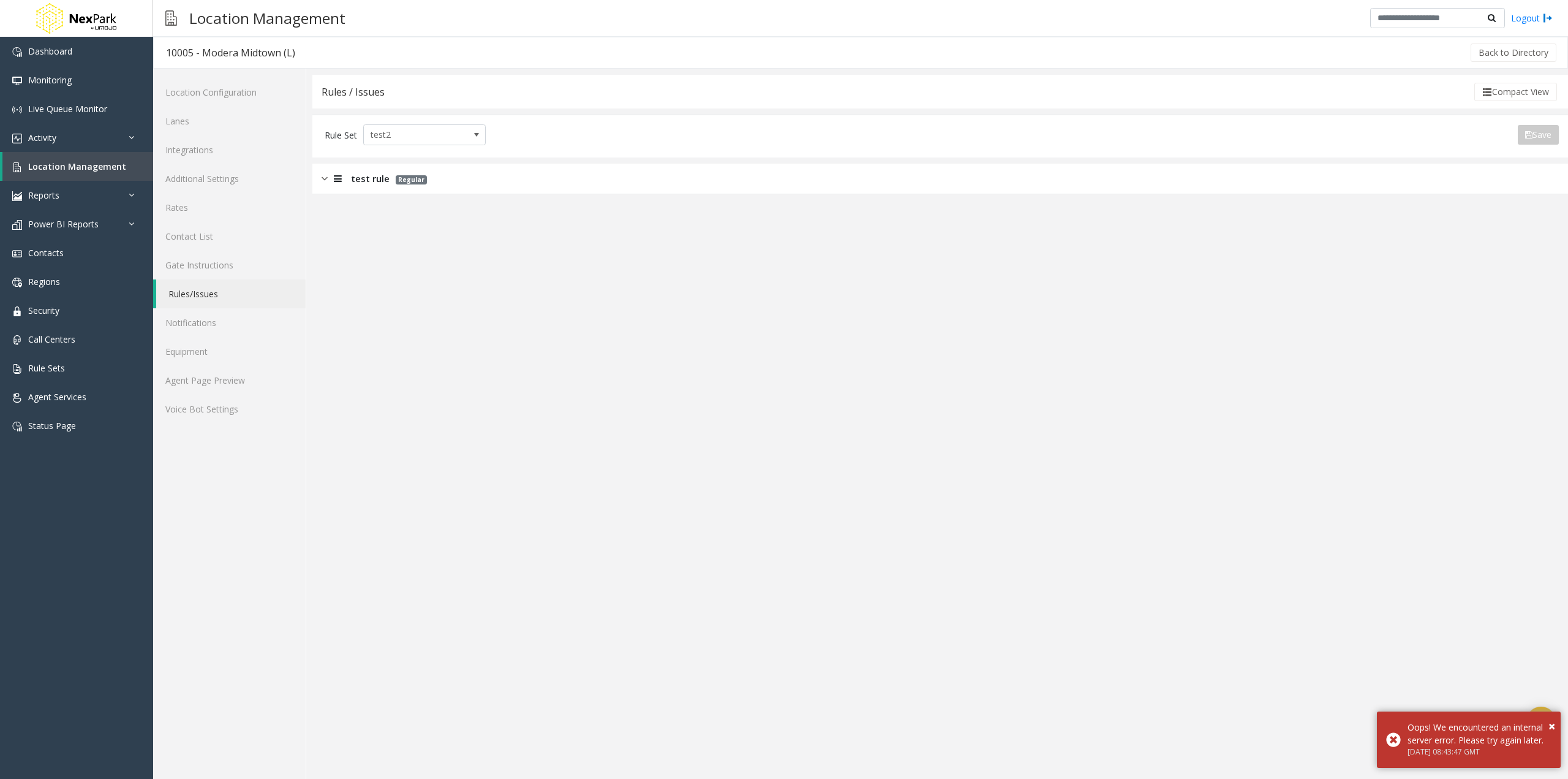
click at [331, 180] on div at bounding box center [336, 179] width 17 height 15
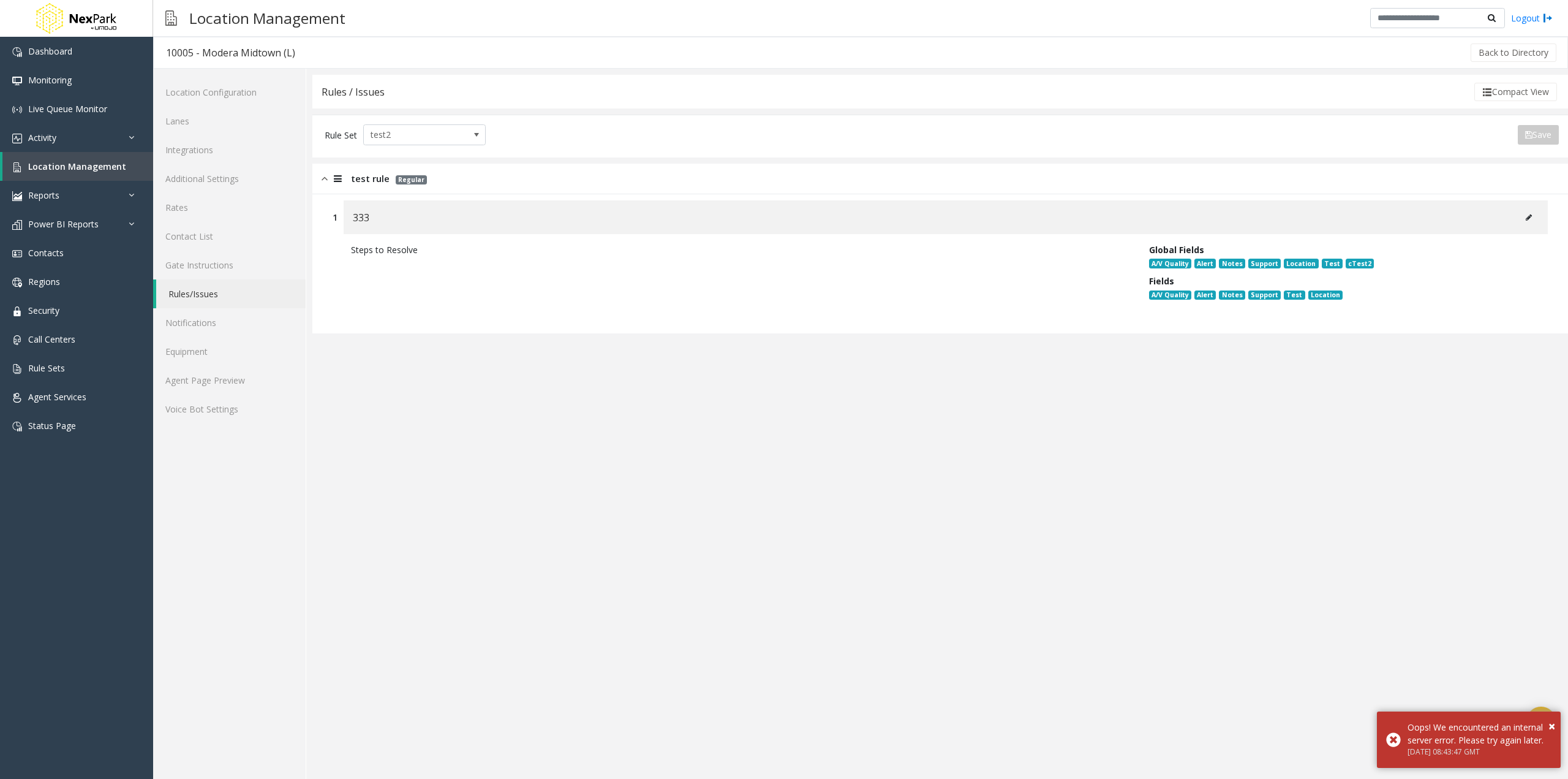
click at [1527, 220] on icon at bounding box center [1529, 218] width 6 height 7
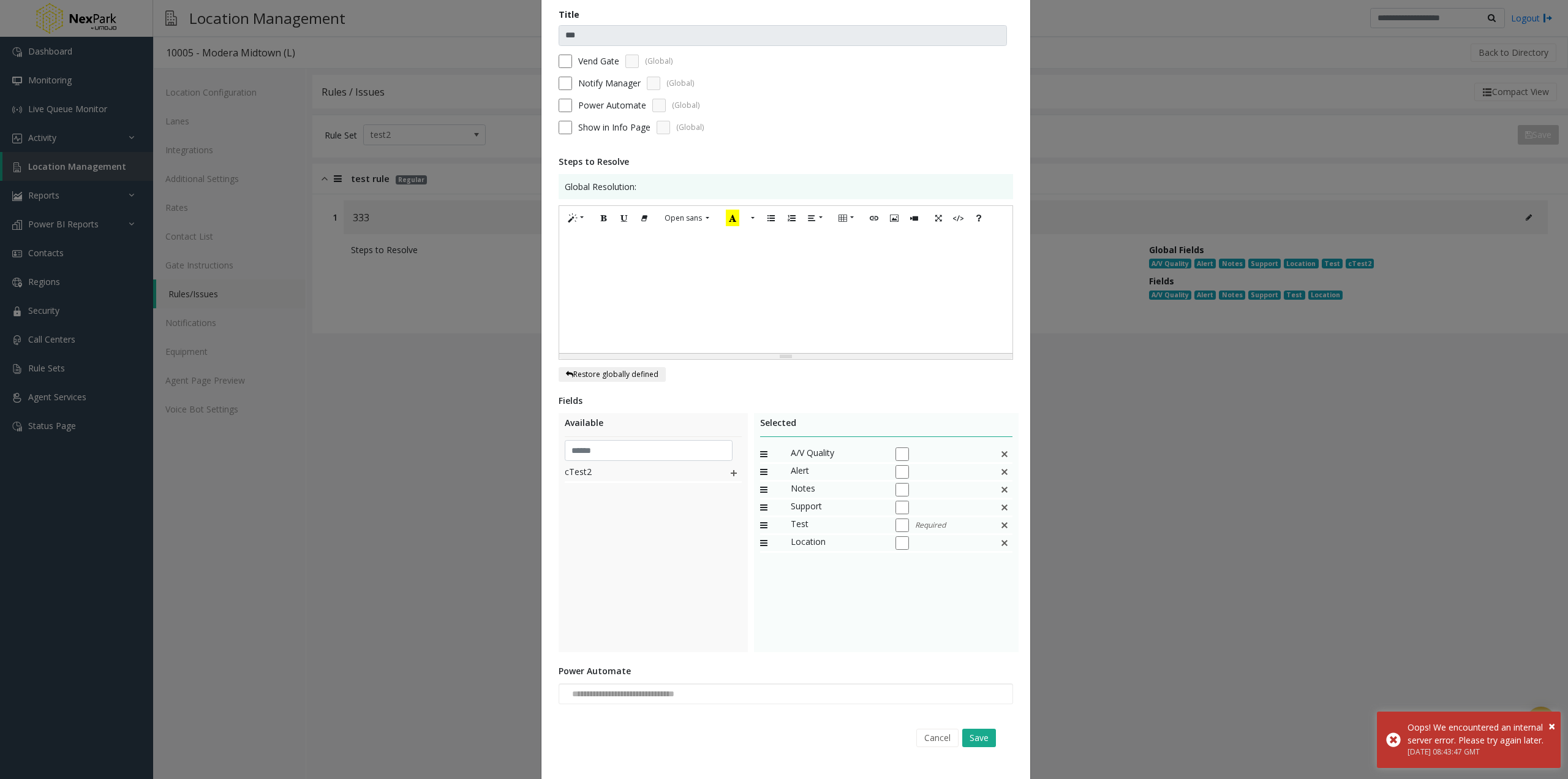
scroll to position [110, 0]
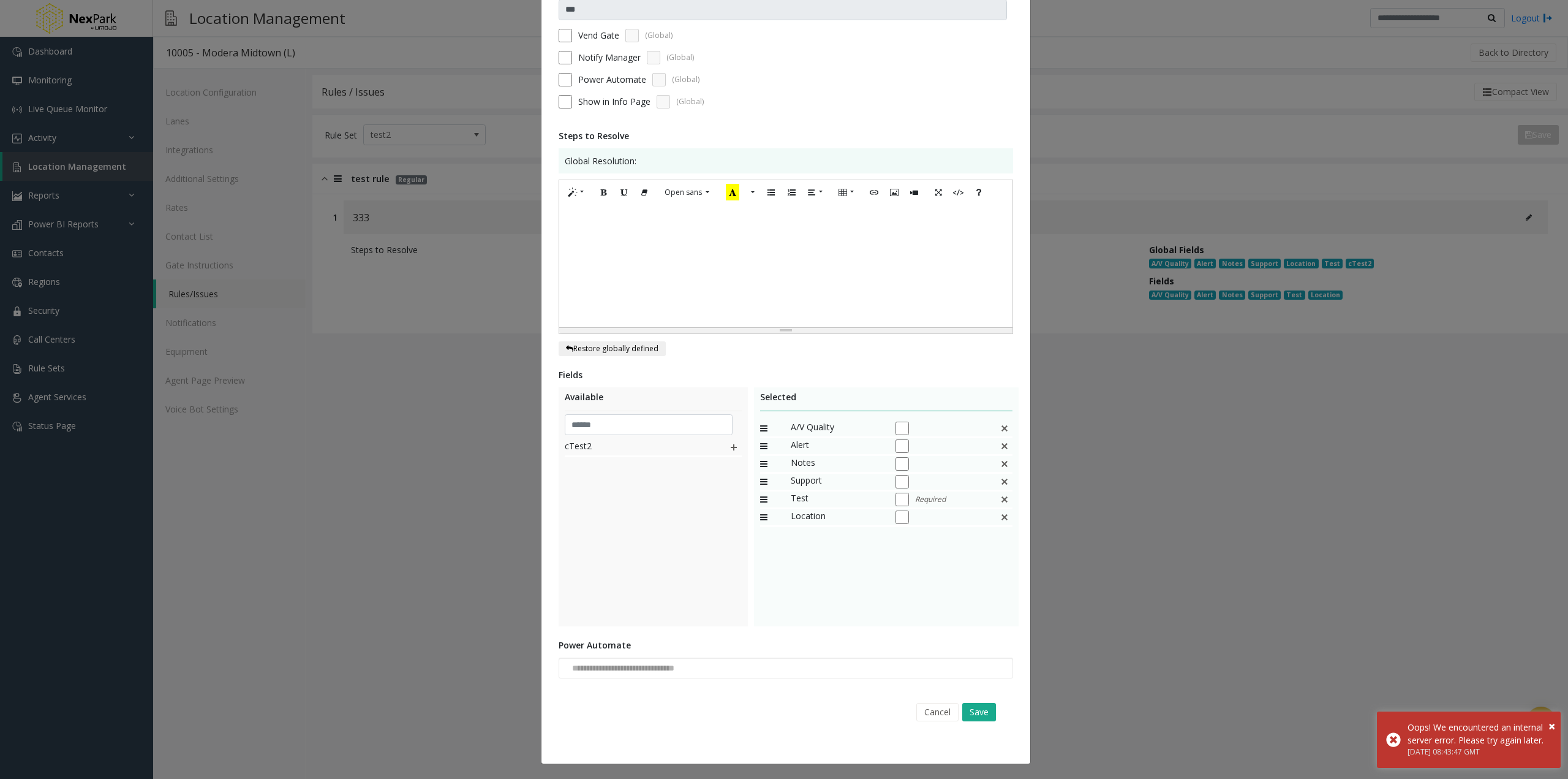
click at [732, 449] on img at bounding box center [733, 448] width 10 height 16
click at [973, 711] on button "Save" at bounding box center [979, 712] width 34 height 18
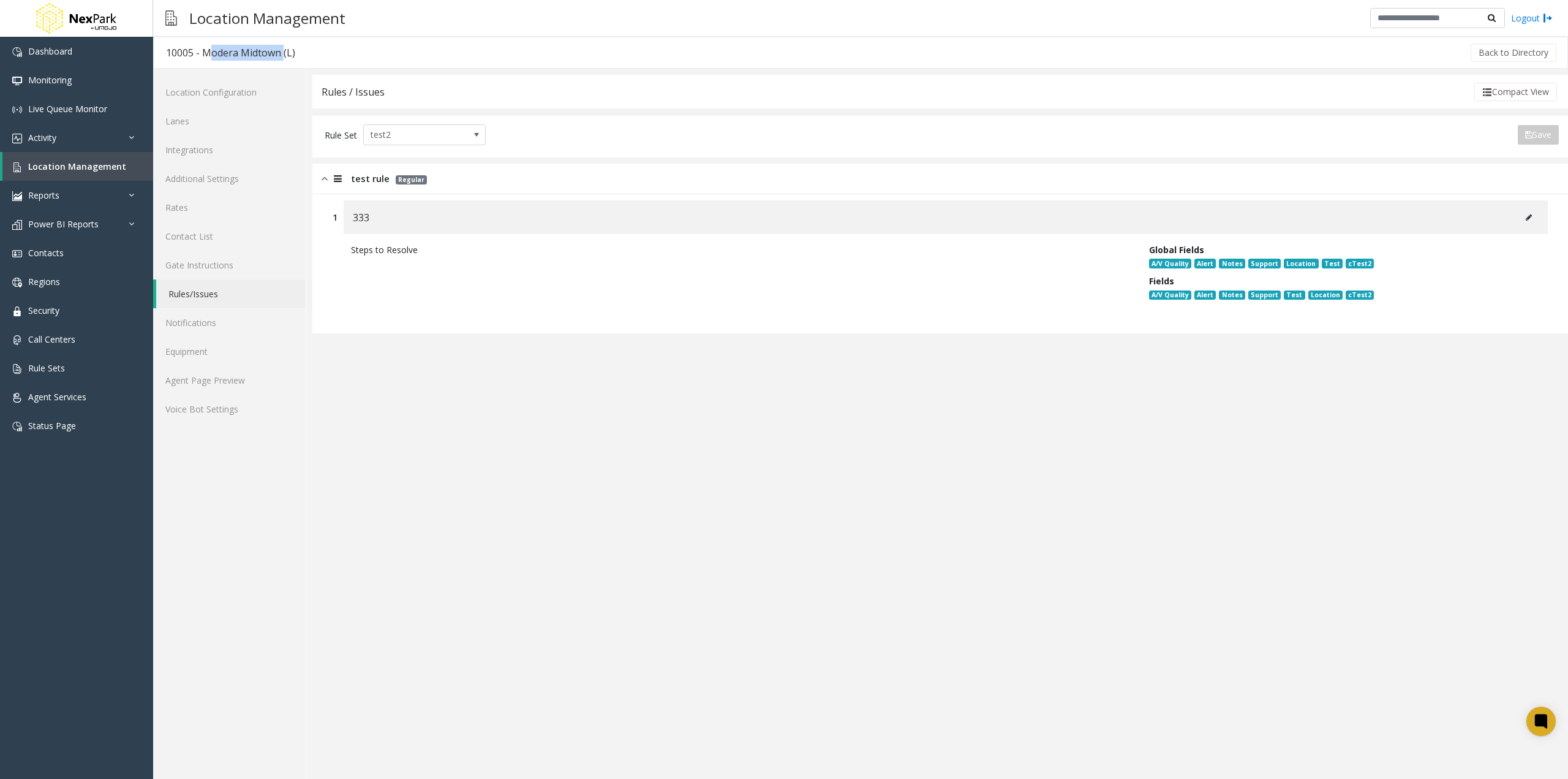
drag, startPoint x: 203, startPoint y: 52, endPoint x: 278, endPoint y: 55, distance: 75.1
click at [278, 55] on div "10005 - Modera Midtown (L)" at bounding box center [230, 53] width 130 height 16
copy div "Modera Midtown"
click at [1526, 216] on icon at bounding box center [1529, 218] width 6 height 7
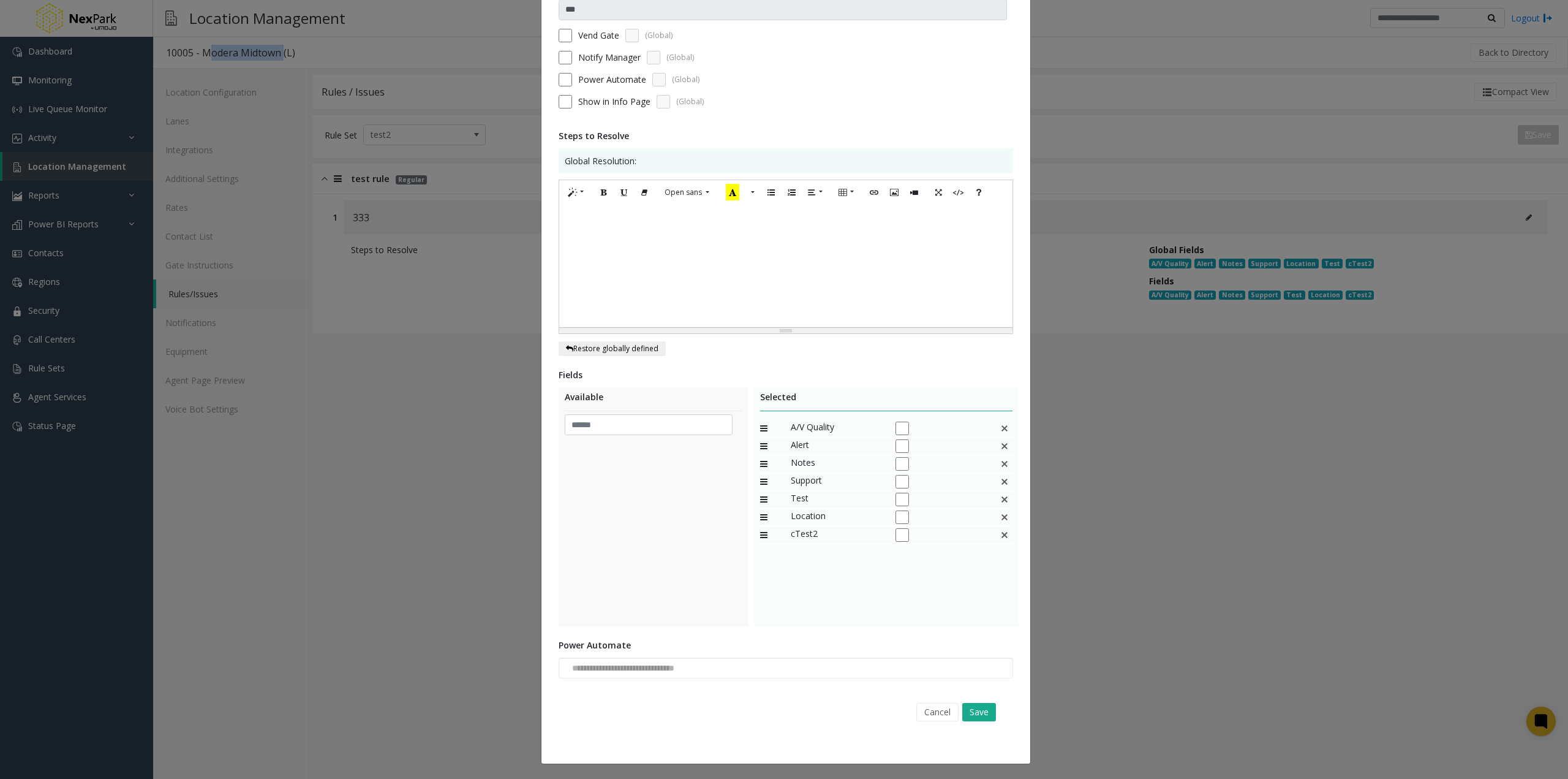
click at [1000, 538] on img at bounding box center [1004, 535] width 10 height 16
click at [980, 710] on button "Save" at bounding box center [979, 712] width 34 height 18
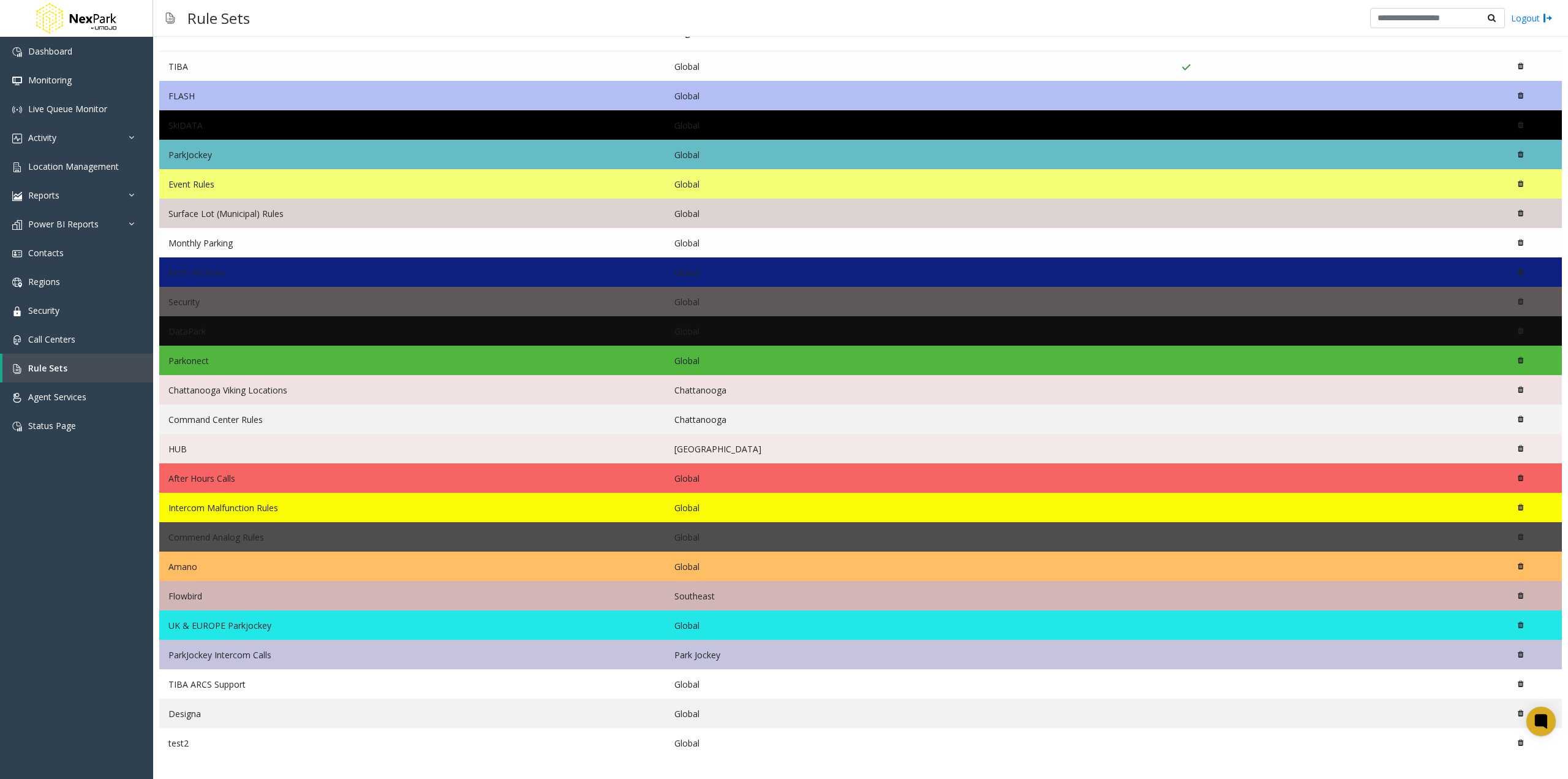
scroll to position [79, 0]
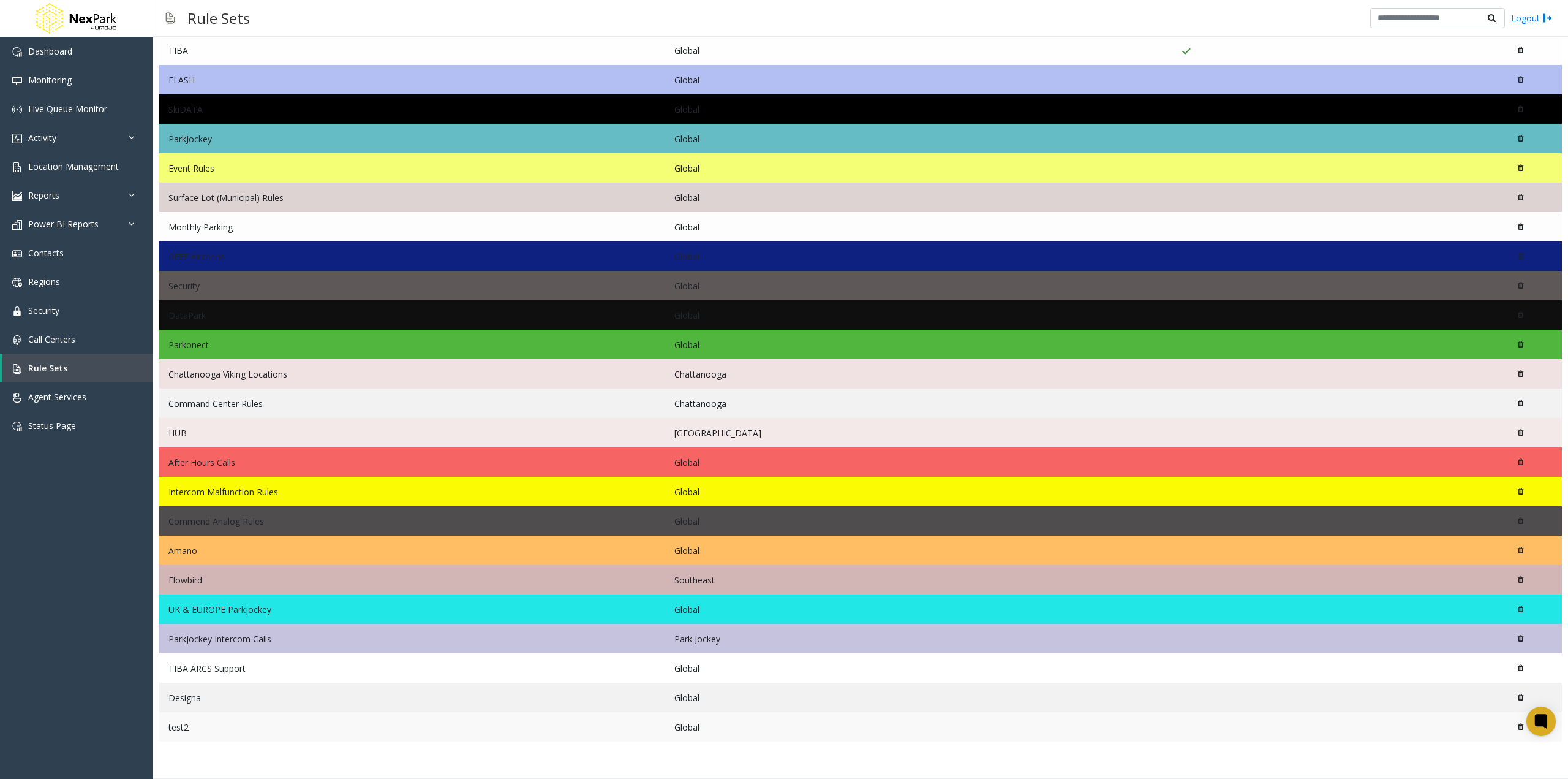
click at [208, 731] on td "test2" at bounding box center [412, 726] width 506 height 29
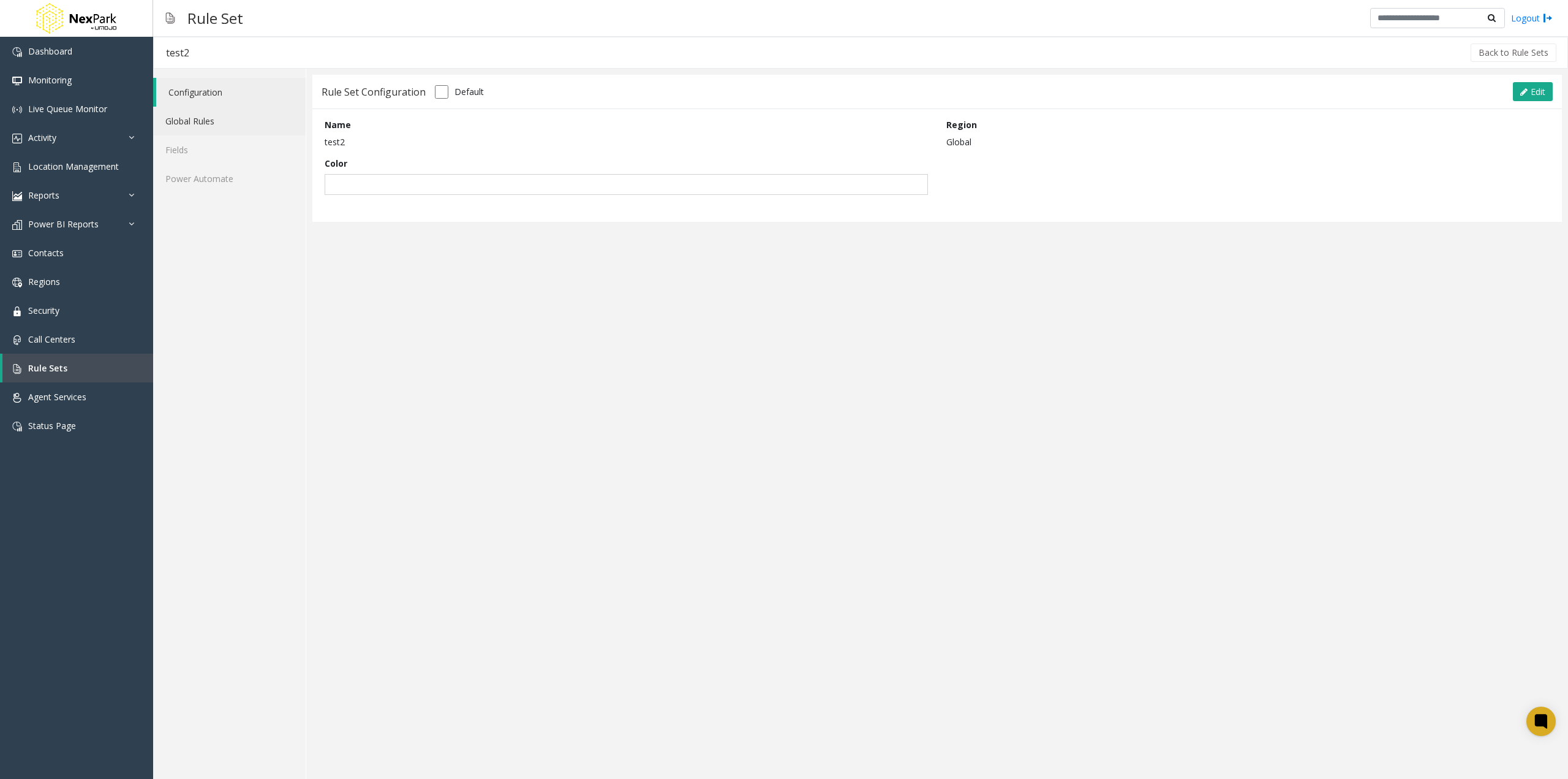
click at [209, 114] on link "Global Rules" at bounding box center [229, 122] width 152 height 29
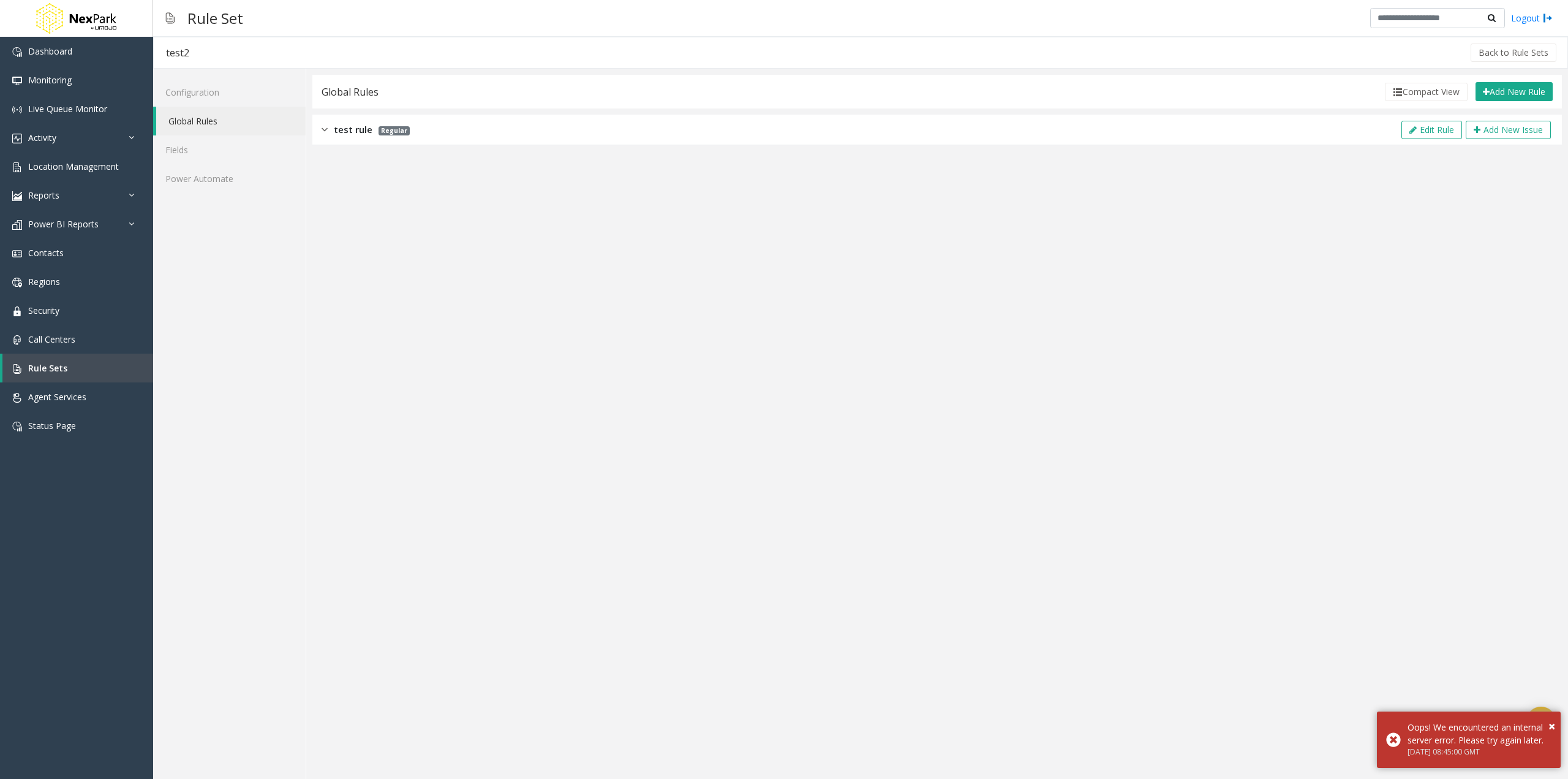
click at [389, 134] on span "Regular" at bounding box center [394, 131] width 31 height 9
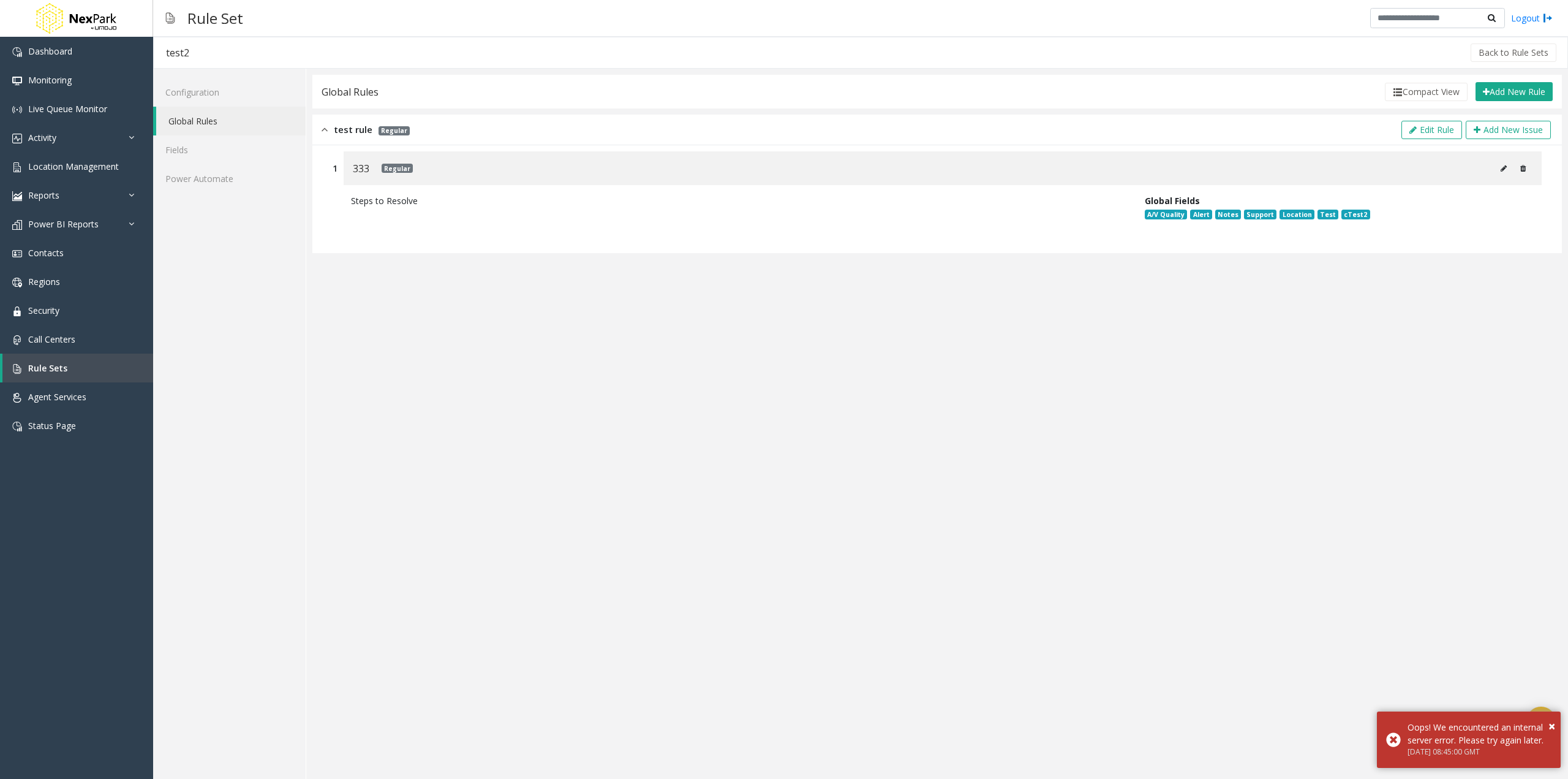
click at [1502, 168] on icon at bounding box center [1504, 169] width 6 height 7
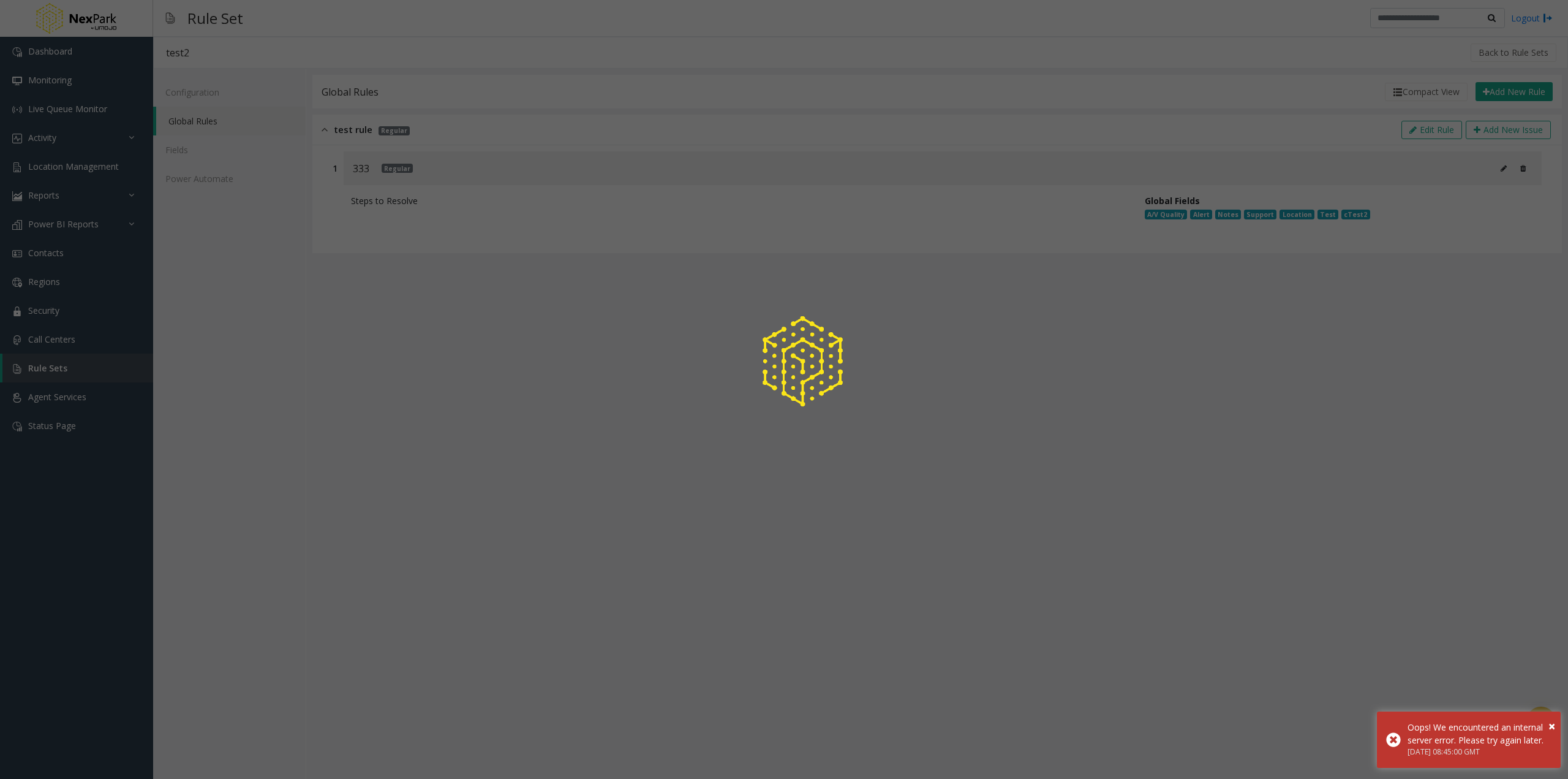
type input "***"
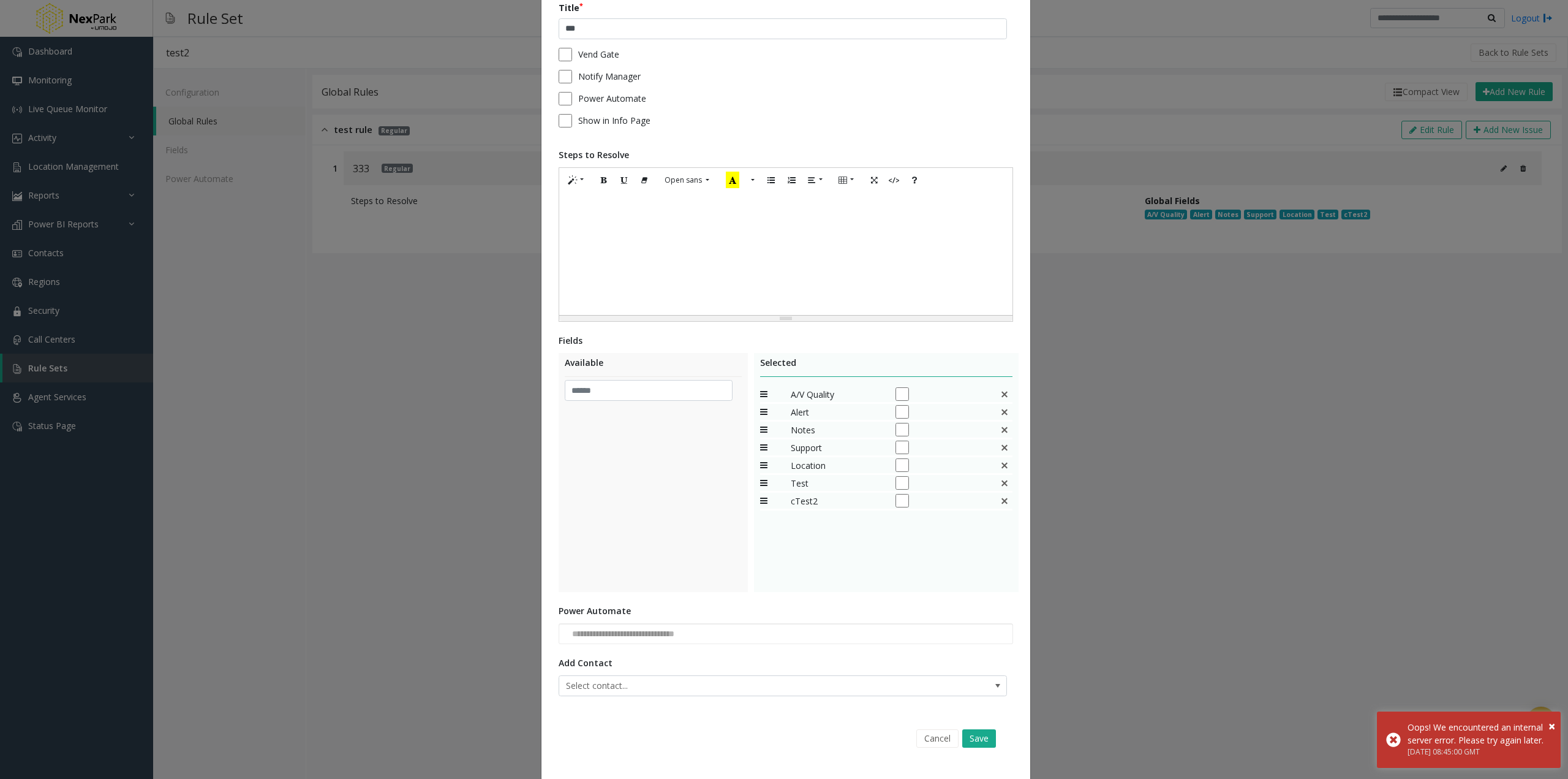
scroll to position [107, 0]
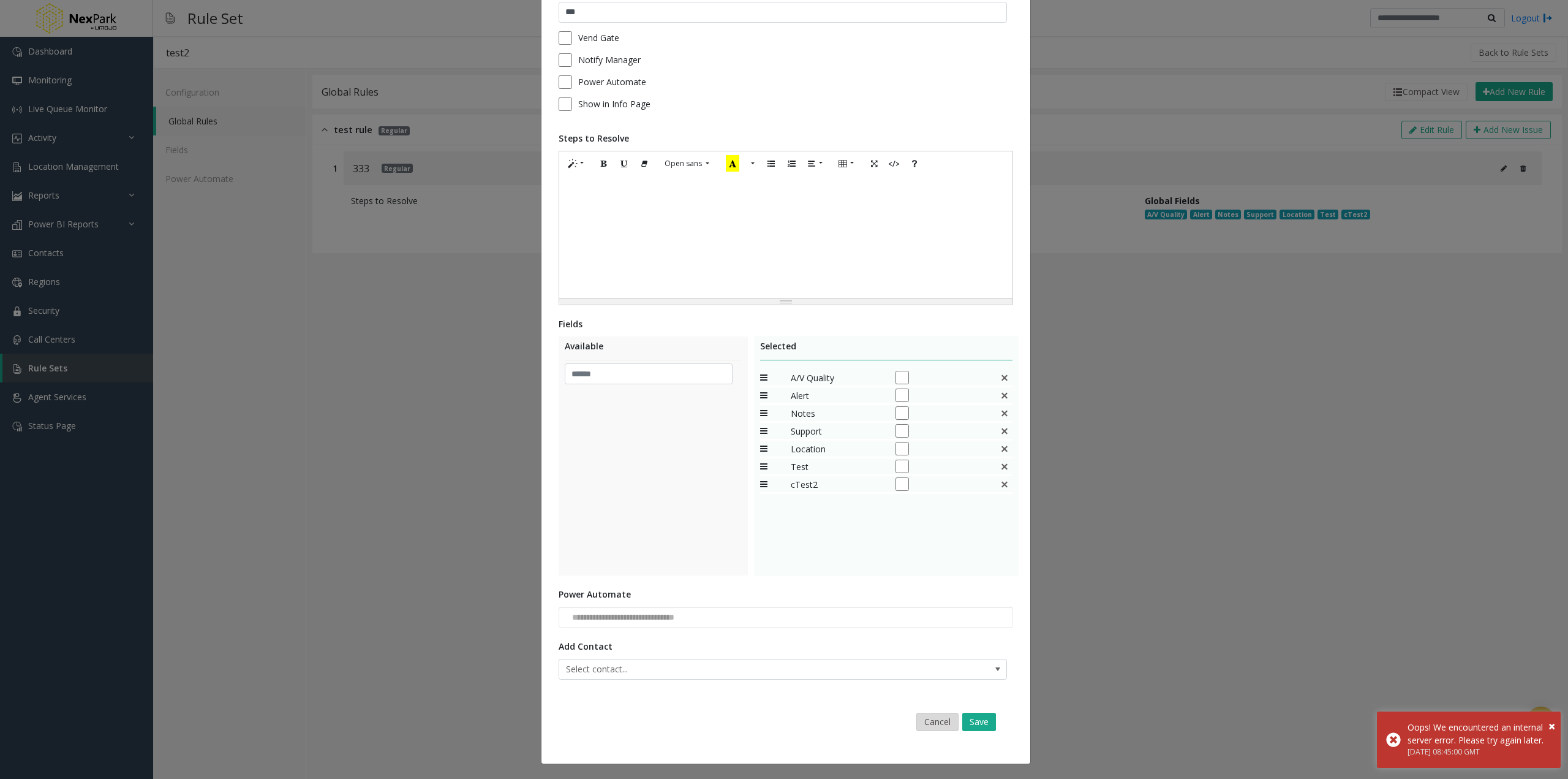
click at [916, 724] on button "Cancel" at bounding box center [937, 722] width 43 height 18
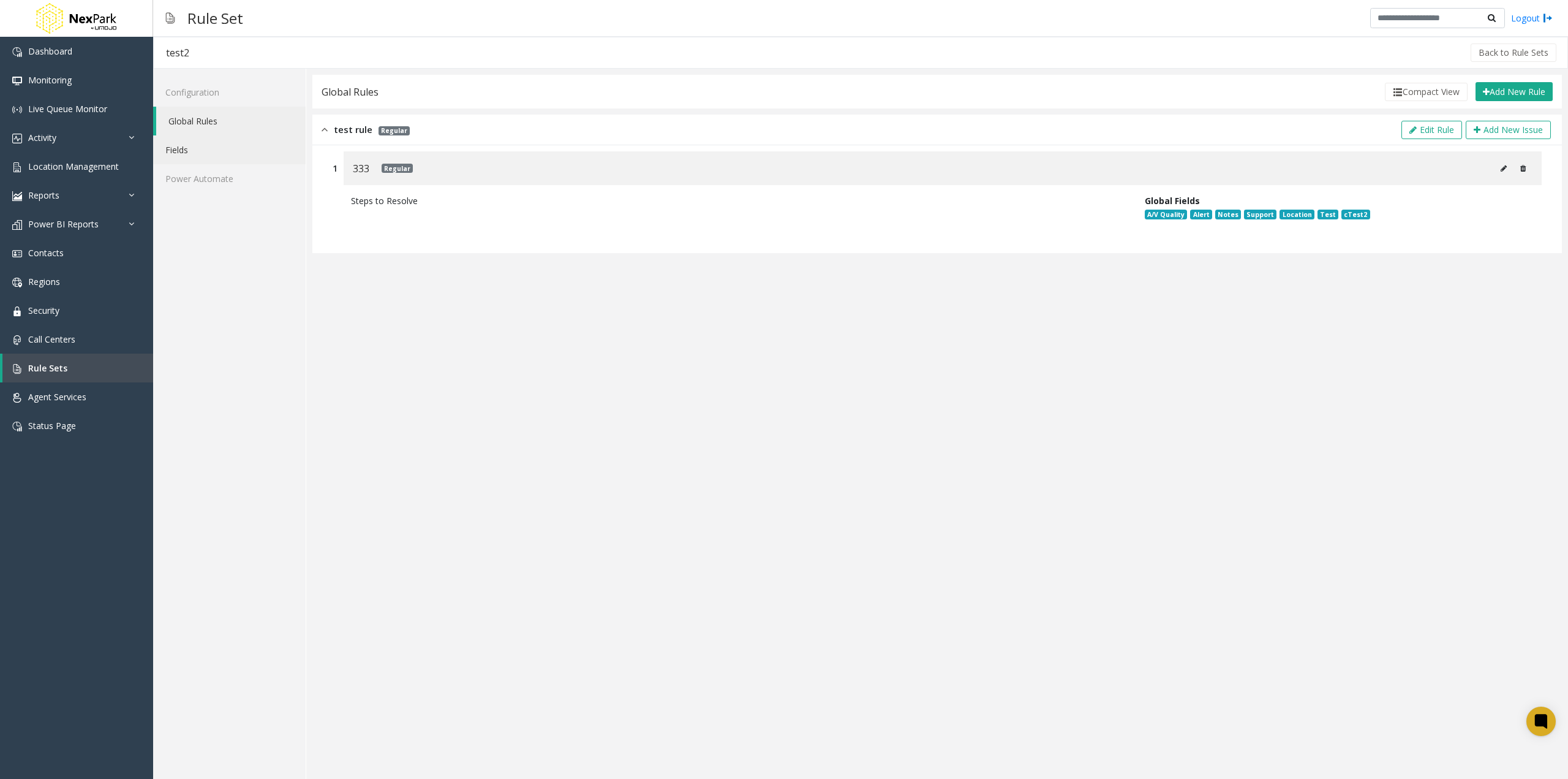
click at [194, 151] on link "Fields" at bounding box center [229, 150] width 152 height 29
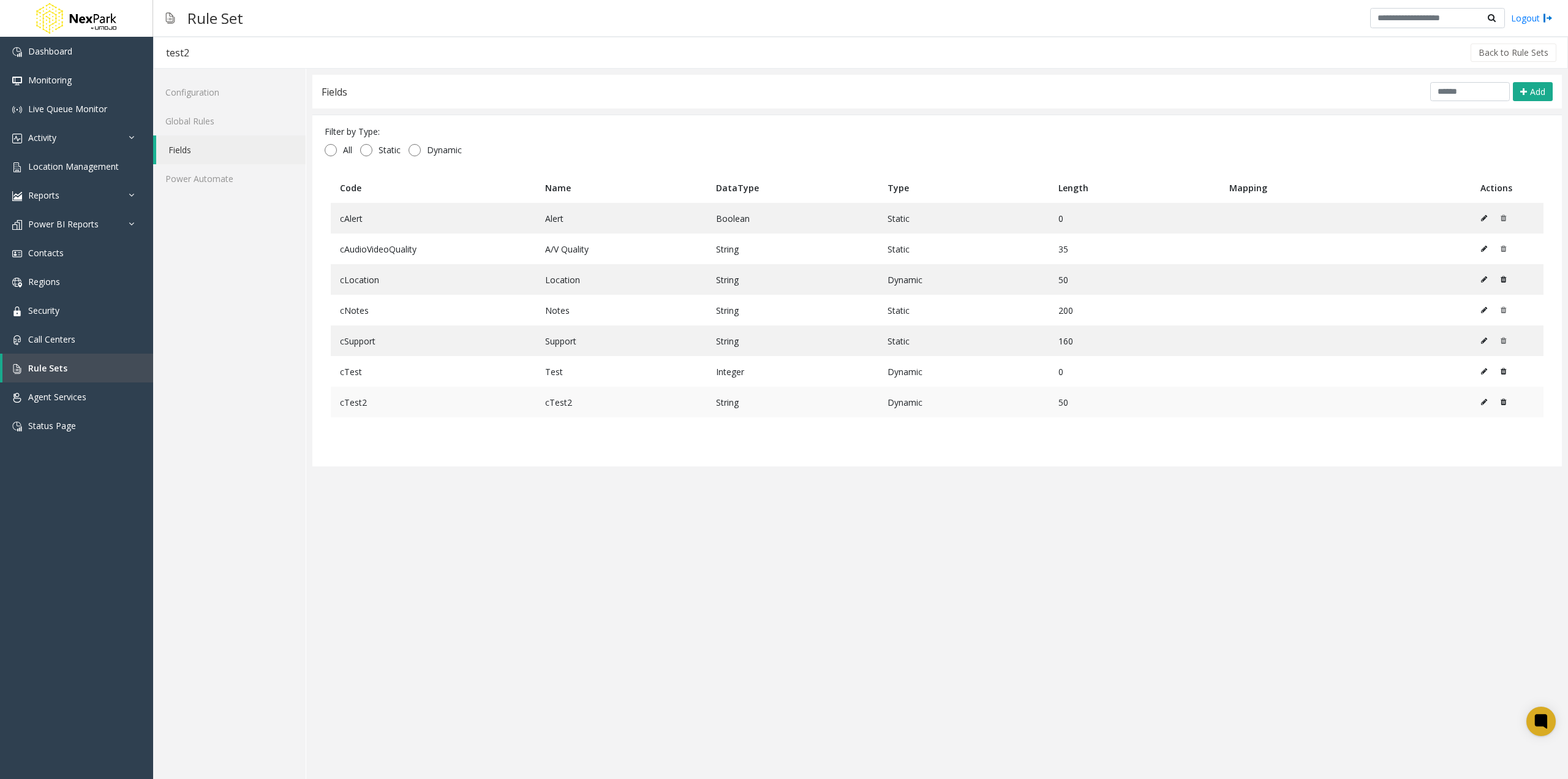
click at [1504, 400] on icon at bounding box center [1504, 402] width 5 height 7
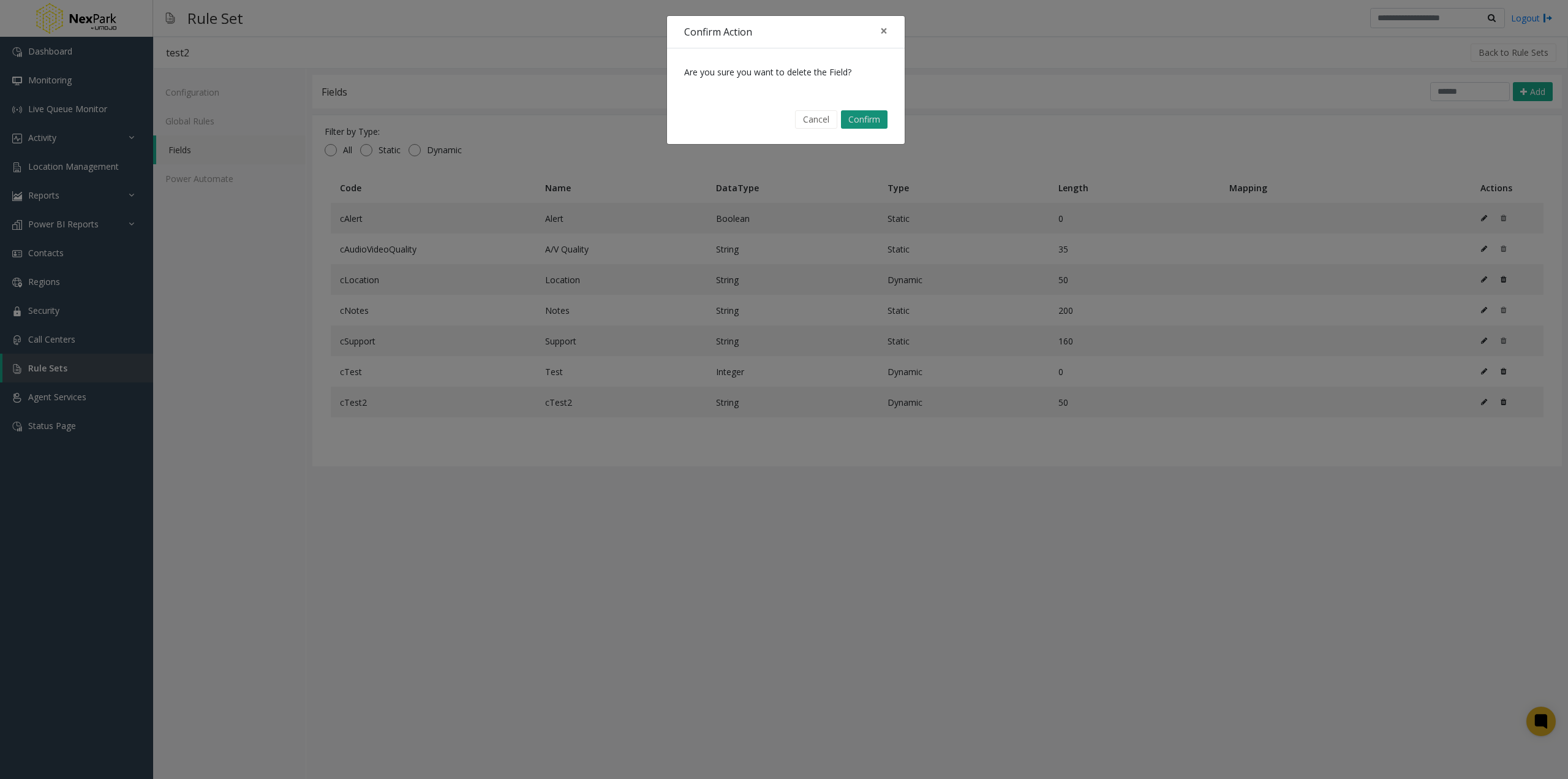
click at [869, 120] on button "Confirm" at bounding box center [864, 120] width 46 height 18
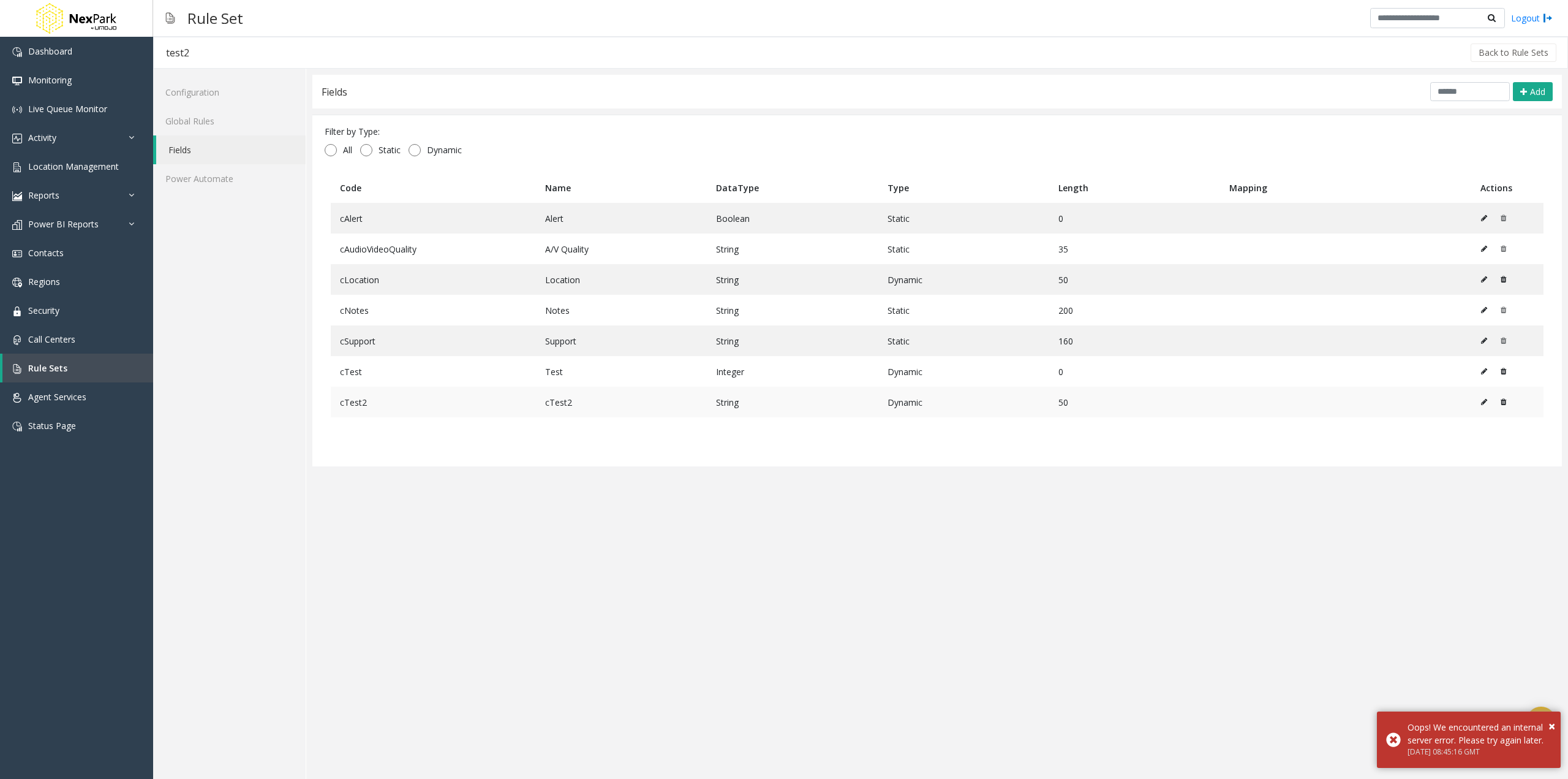
click at [1485, 402] on icon at bounding box center [1484, 402] width 6 height 7
type input "******"
type input "**"
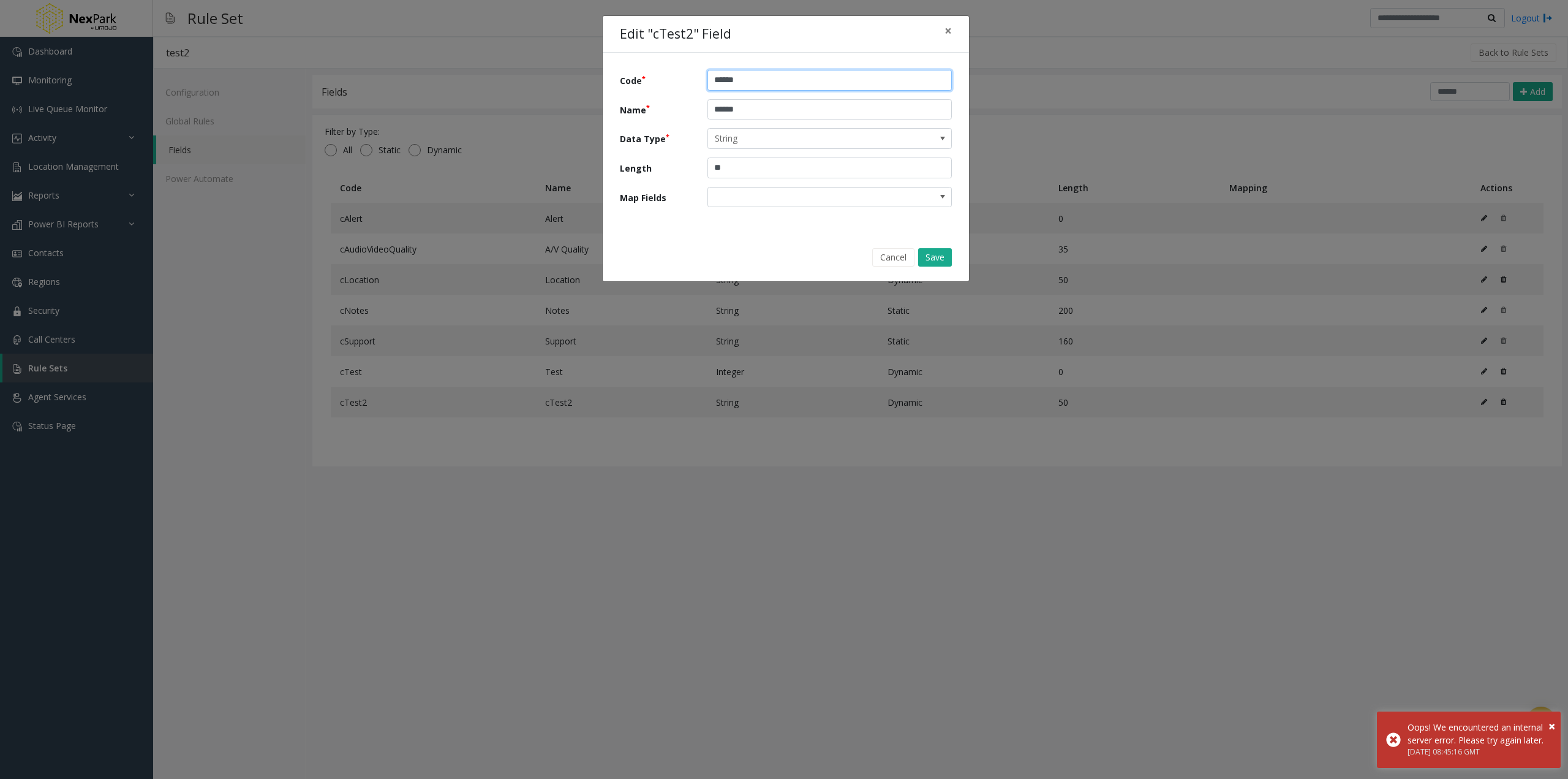
click at [791, 81] on input "******" at bounding box center [830, 80] width 245 height 21
type input "*******"
click at [800, 103] on input "******" at bounding box center [830, 109] width 245 height 21
type input "*******"
click at [938, 258] on button "Save" at bounding box center [934, 258] width 34 height 18
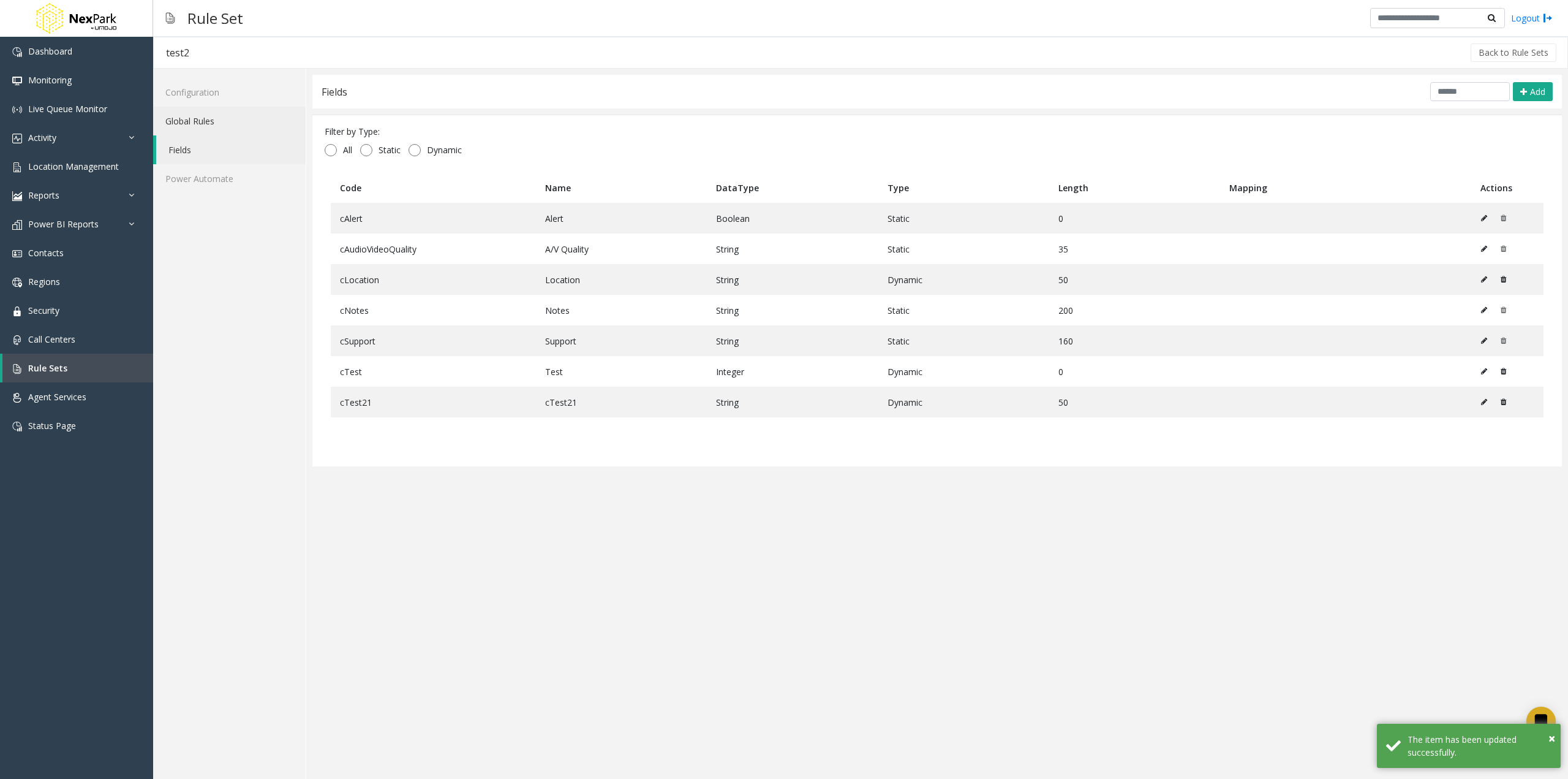
click at [210, 122] on link "Global Rules" at bounding box center [229, 122] width 152 height 29
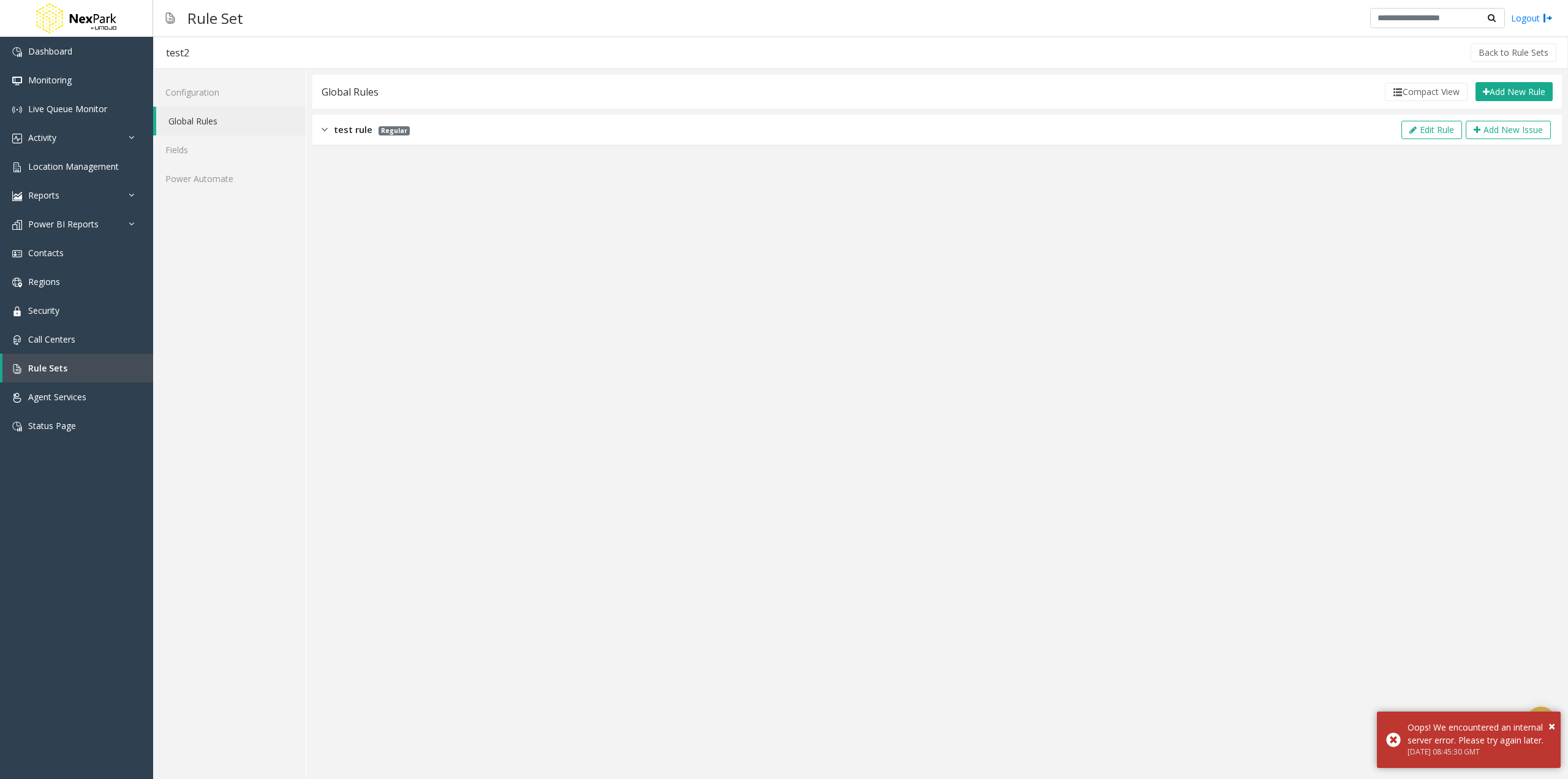
click at [409, 132] on div "test rule Regular Edit Rule Add New Issue" at bounding box center [937, 130] width 1250 height 31
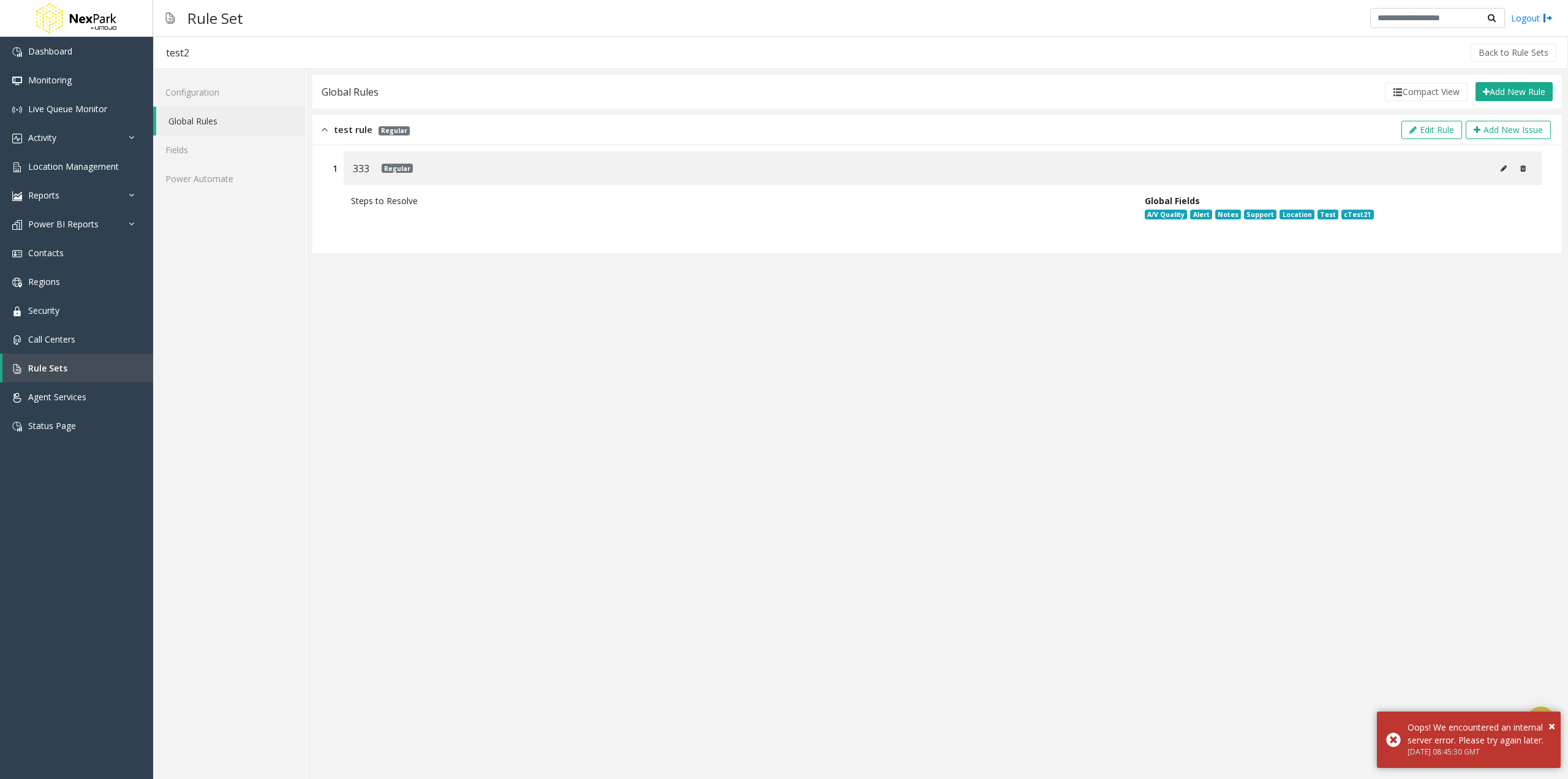
click at [1504, 170] on icon at bounding box center [1504, 169] width 6 height 7
type input "***"
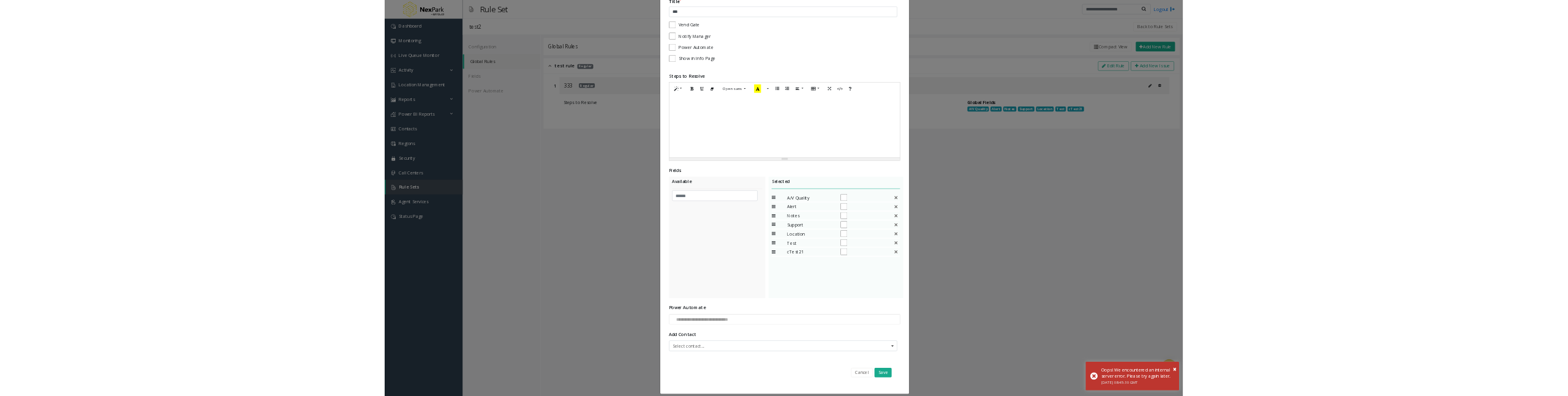
scroll to position [107, 0]
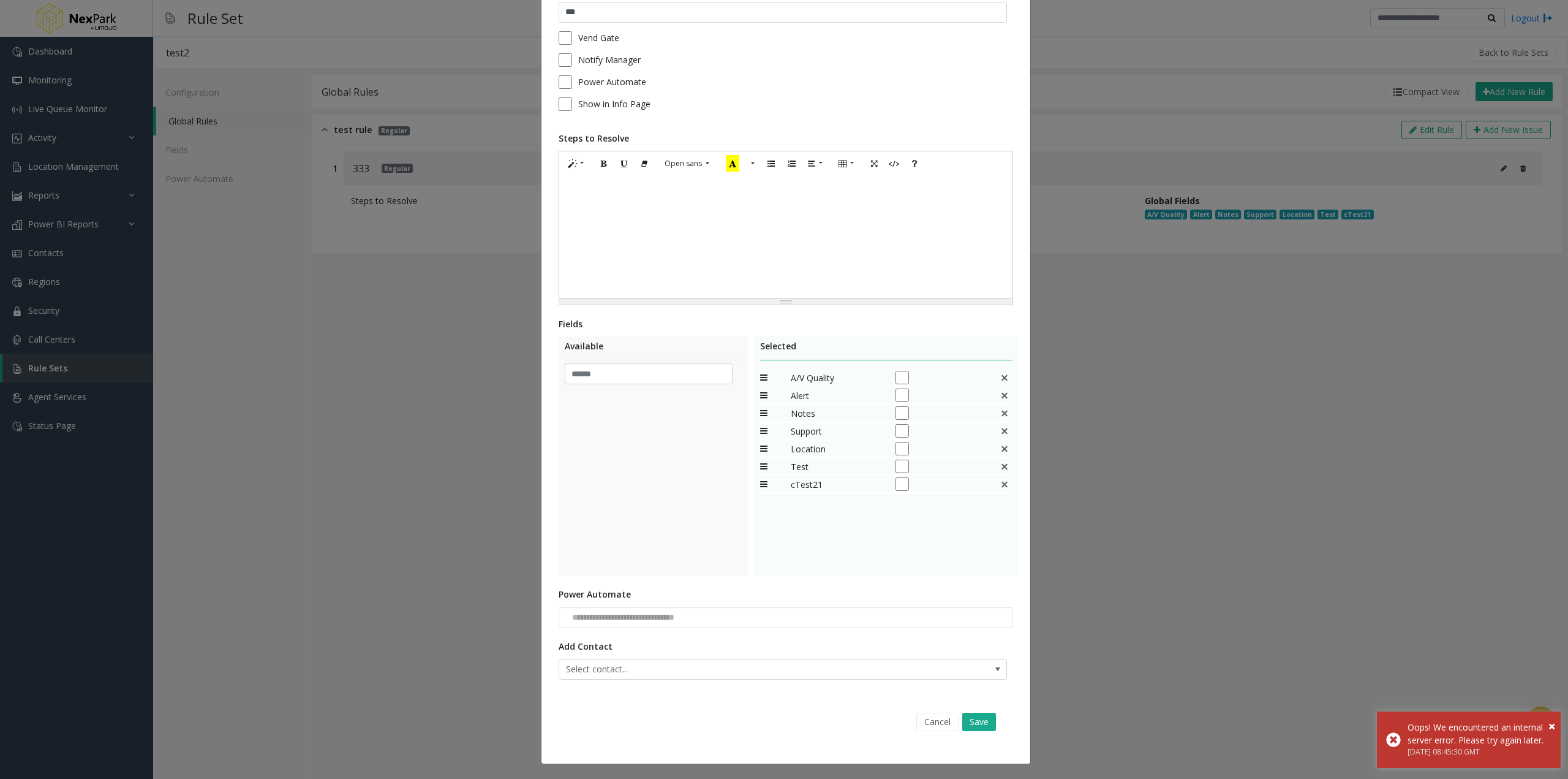
click at [1002, 485] on img at bounding box center [1004, 484] width 10 height 10
click at [978, 725] on button "Save" at bounding box center [979, 722] width 34 height 18
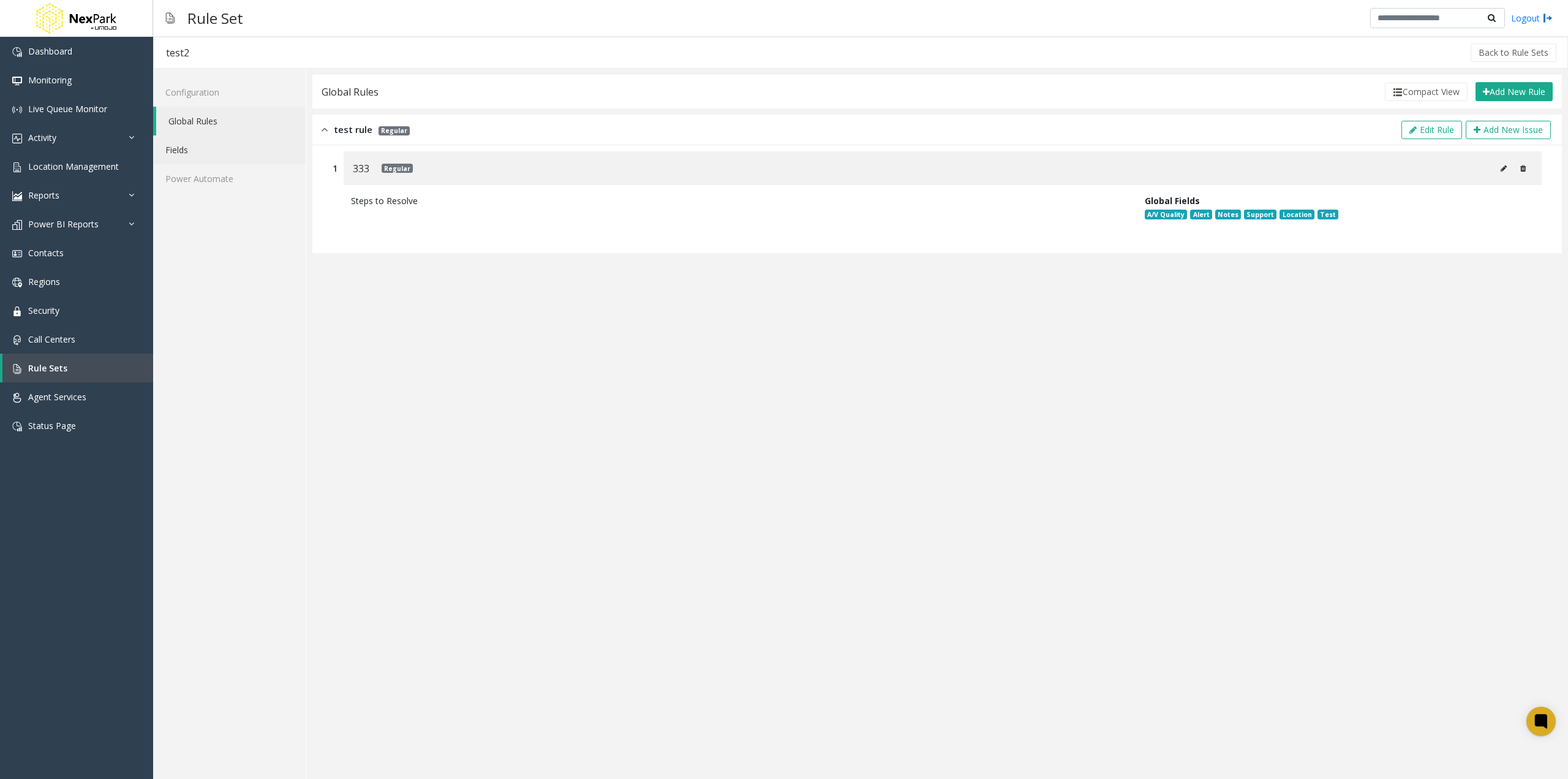
click at [224, 153] on link "Fields" at bounding box center [229, 150] width 152 height 29
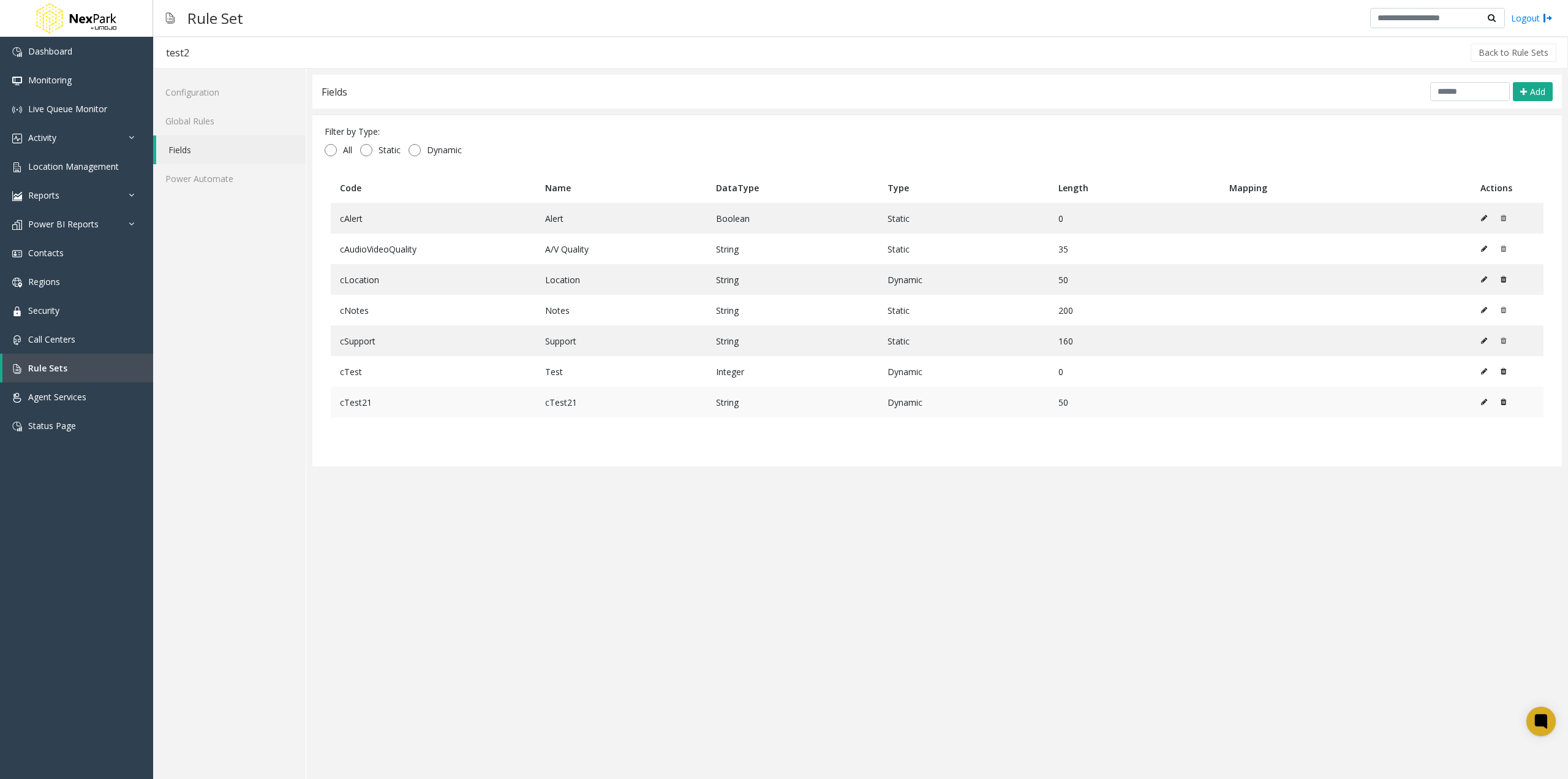
click at [1512, 399] on td at bounding box center [1508, 402] width 73 height 31
click at [1510, 402] on td at bounding box center [1508, 402] width 73 height 31
click at [1506, 402] on icon at bounding box center [1504, 402] width 5 height 7
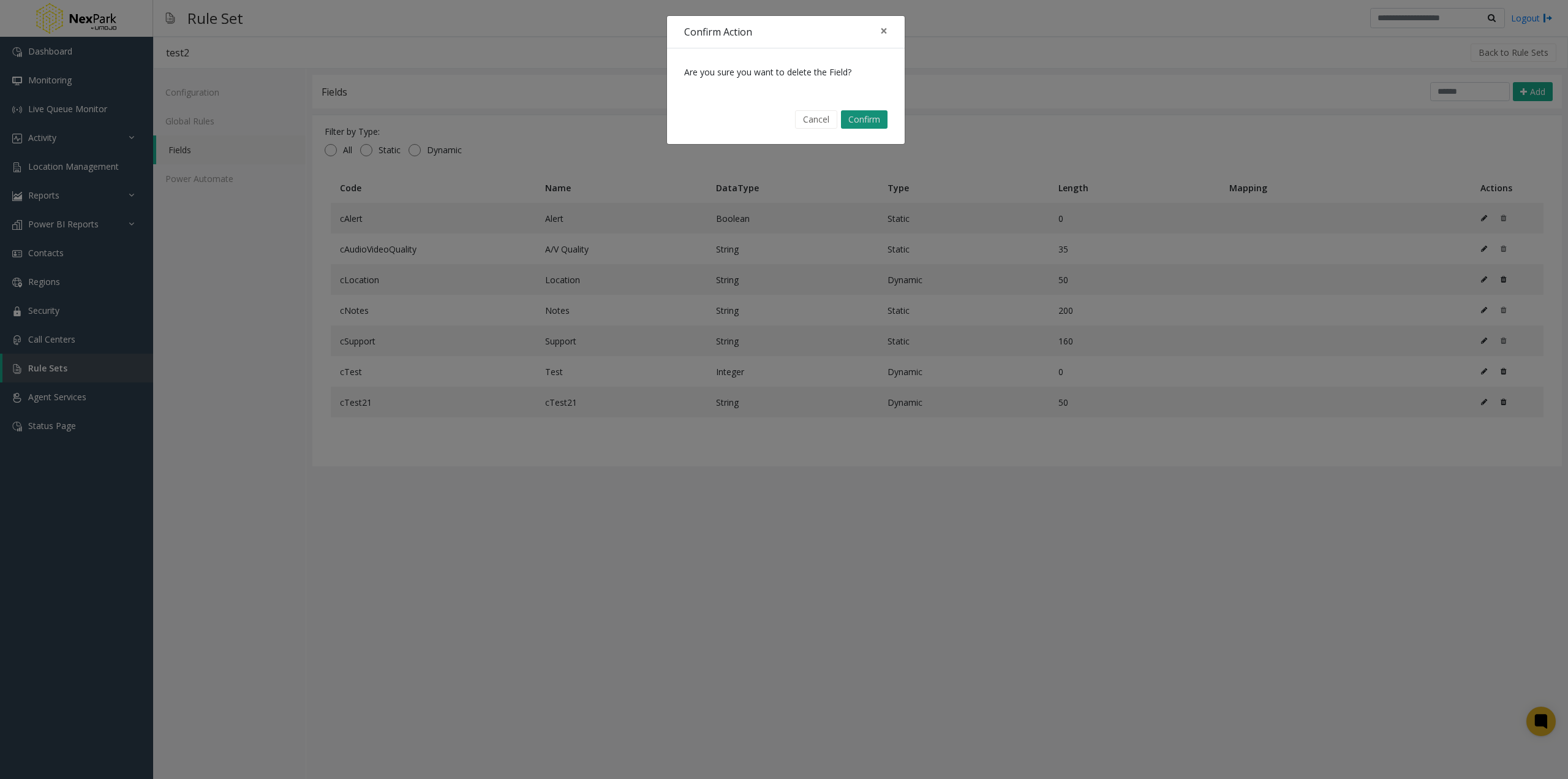
click at [869, 116] on button "Confirm" at bounding box center [864, 120] width 46 height 18
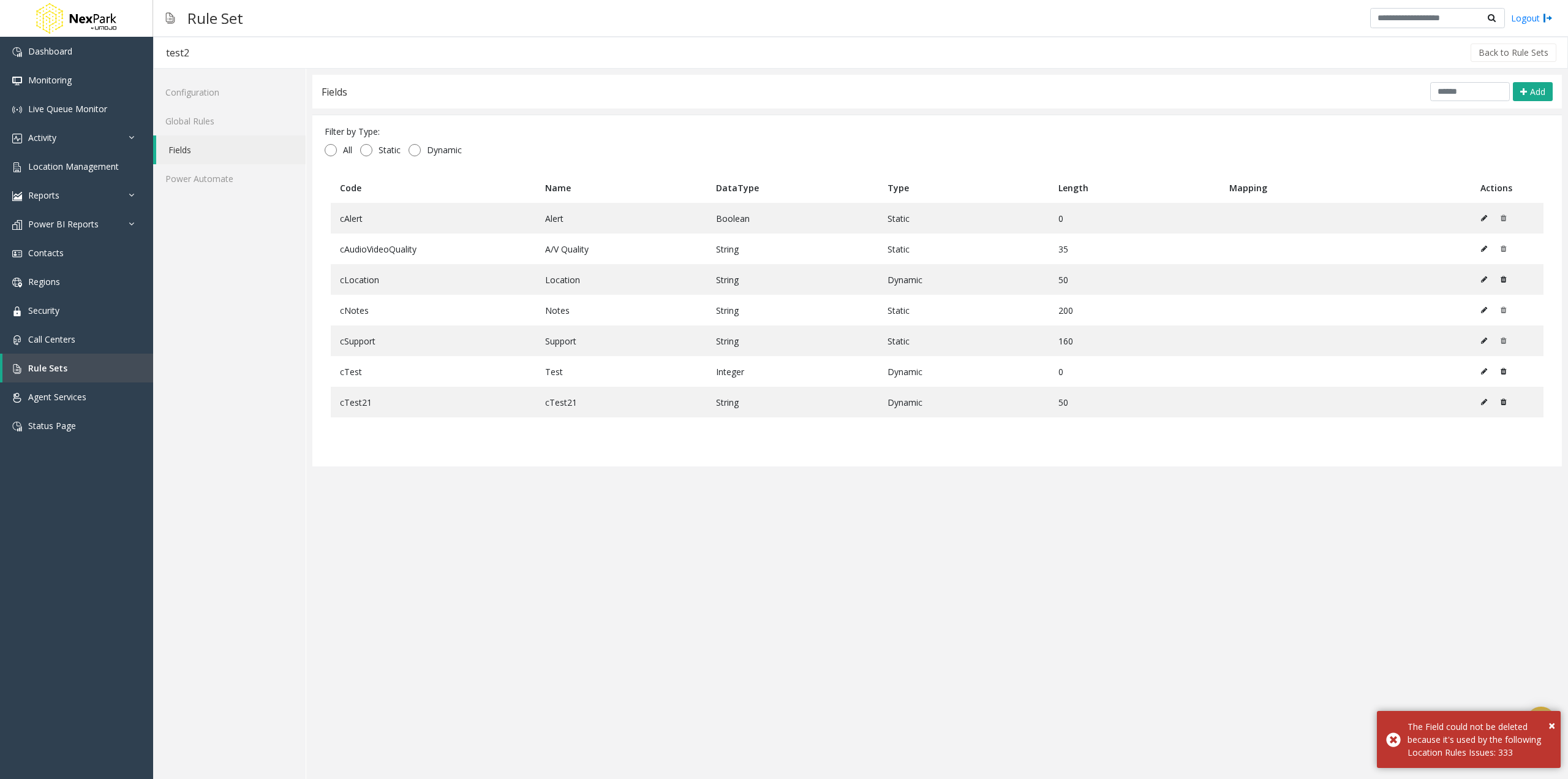
click at [810, 513] on app-field-set "Fields Add Filter by Type: All Static Dynamic Code Name DataType Type Length Ma…" at bounding box center [937, 424] width 1250 height 698
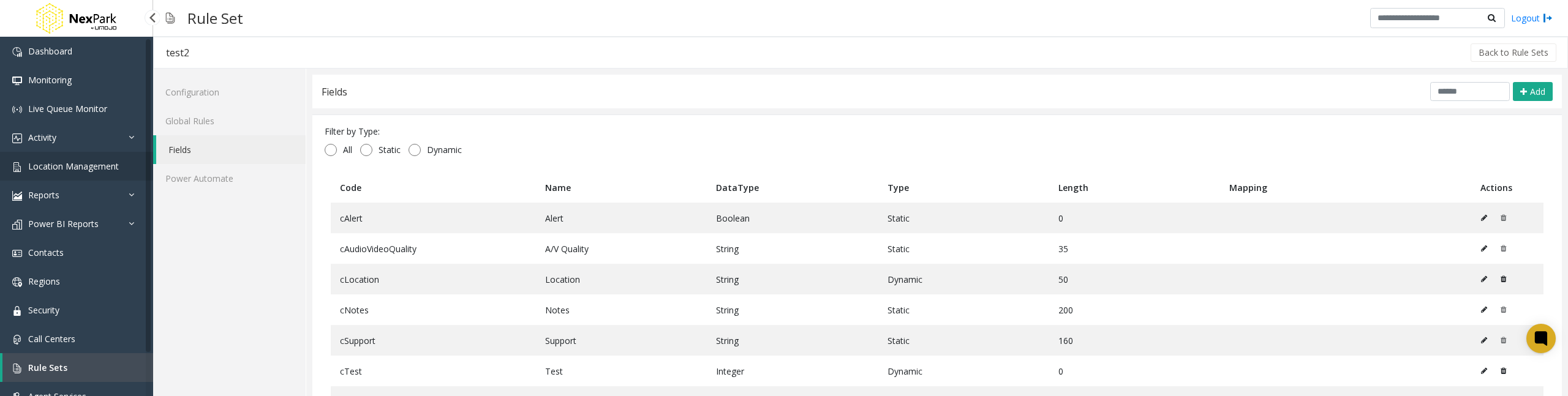
click at [71, 169] on span "Location Management" at bounding box center [73, 166] width 91 height 12
click at [86, 161] on span "Location Management" at bounding box center [73, 166] width 91 height 12
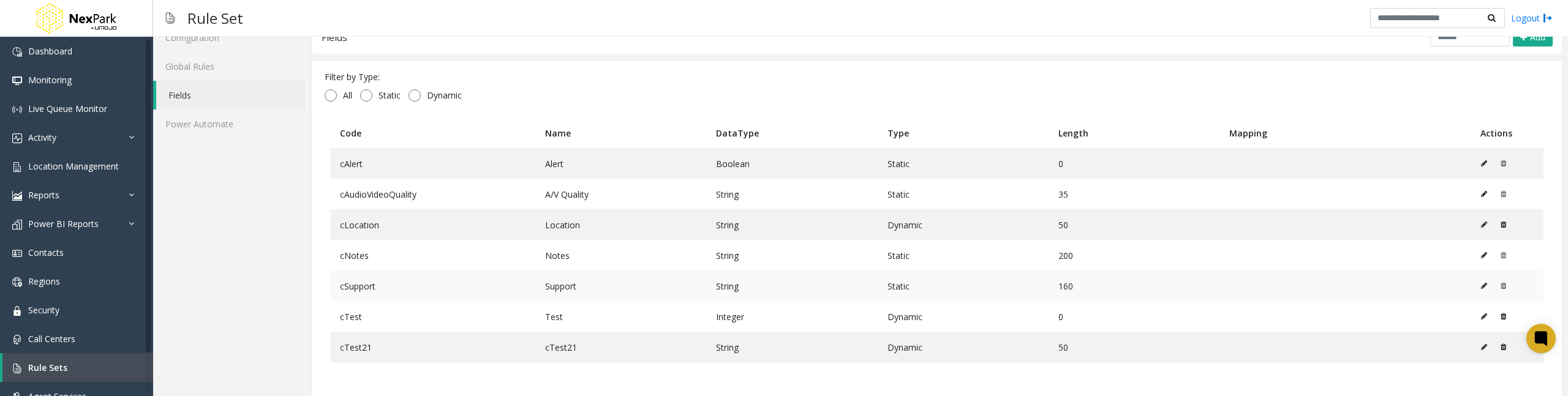
scroll to position [92, 0]
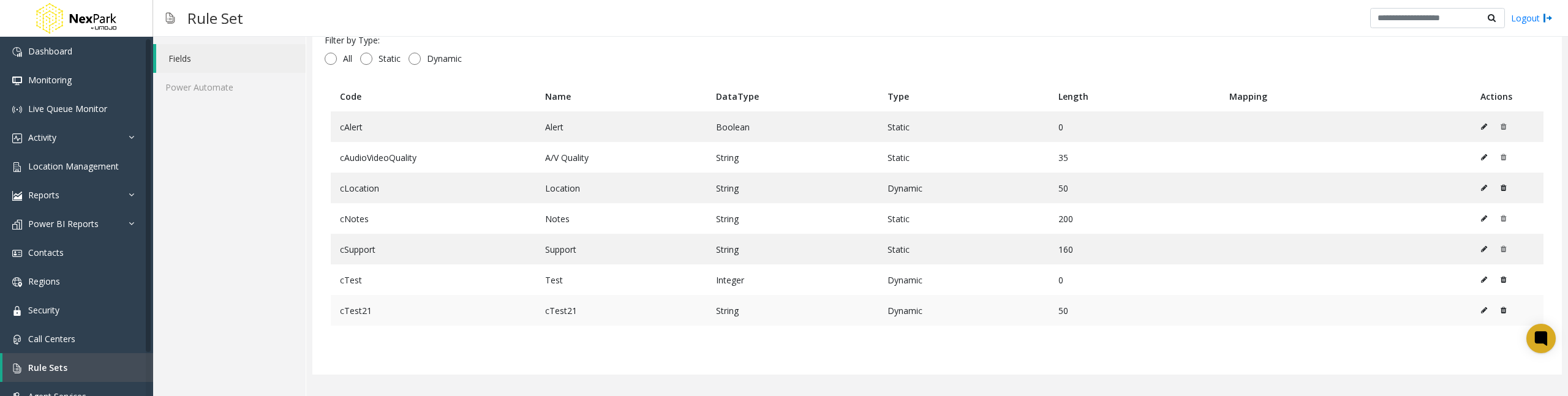
click at [1501, 313] on icon at bounding box center [1504, 311] width 5 height 7
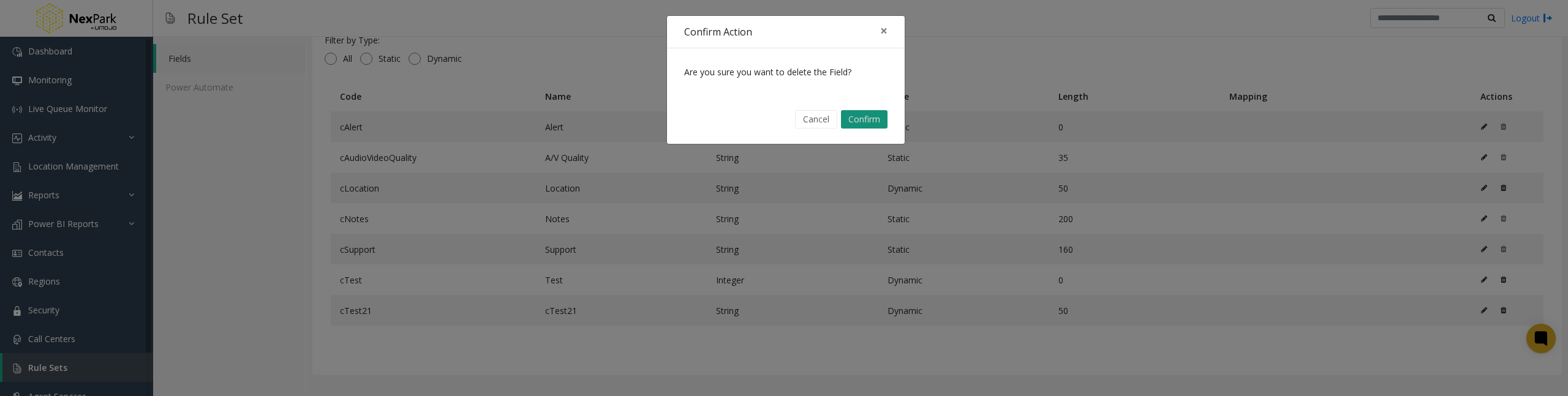
click at [867, 117] on button "Confirm" at bounding box center [864, 120] width 46 height 18
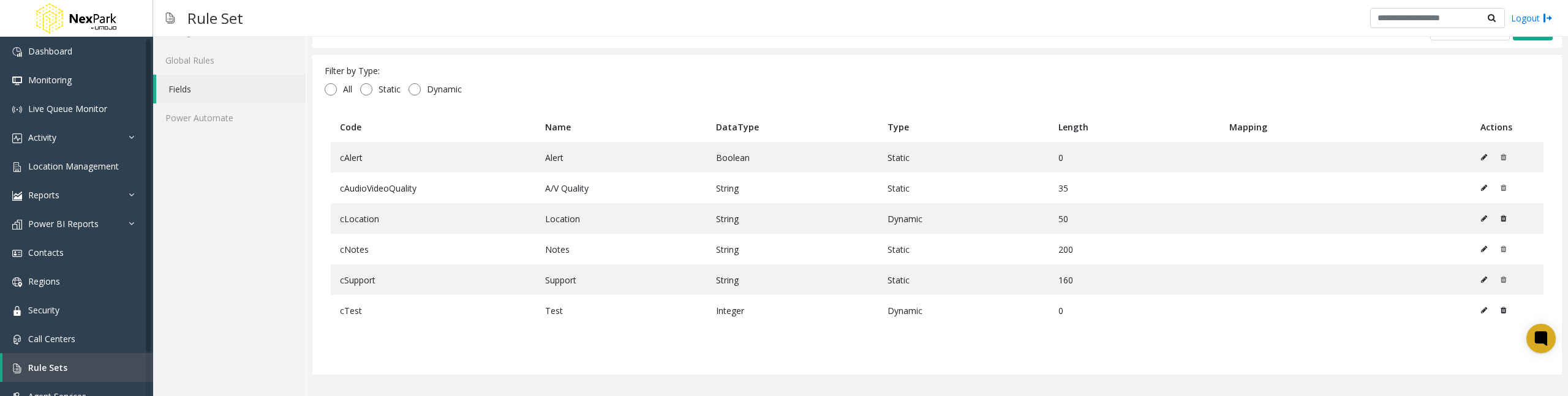
scroll to position [61, 0]
click at [494, 338] on table "Code Name DataType Type Length Mapping Actions cAlert Alert Boolean Static 0 cA…" at bounding box center [937, 237] width 1225 height 250
